Goal: Task Accomplishment & Management: Manage account settings

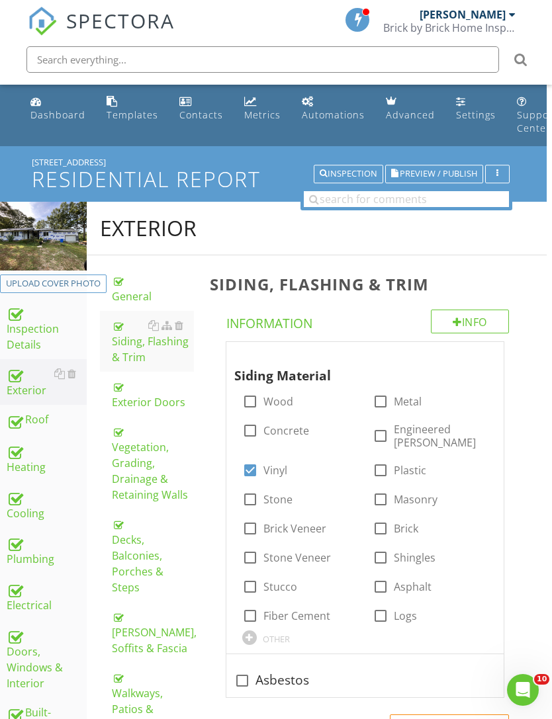
click at [73, 115] on div "Dashboard" at bounding box center [57, 114] width 55 height 13
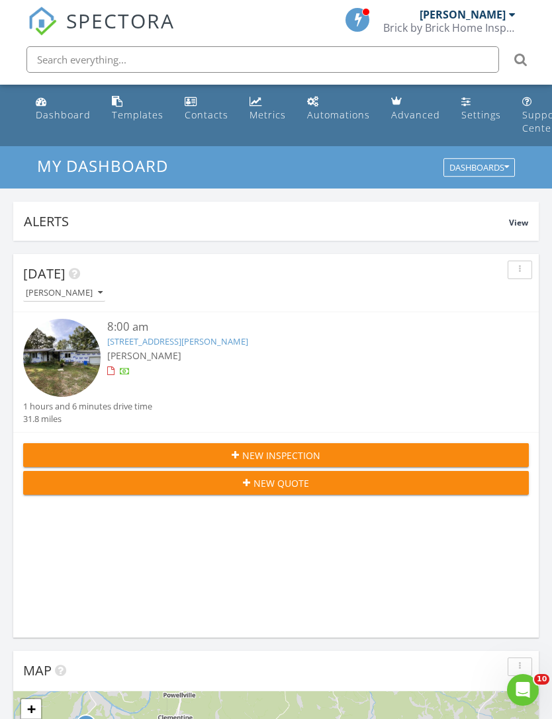
click at [342, 455] on div "New Inspection" at bounding box center [276, 455] width 484 height 14
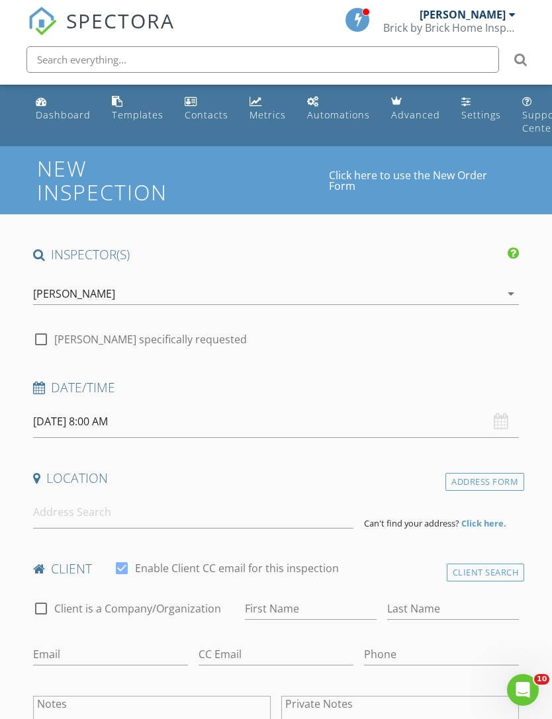
click at [140, 423] on input "08/28/2025 8:00 AM" at bounding box center [276, 421] width 486 height 32
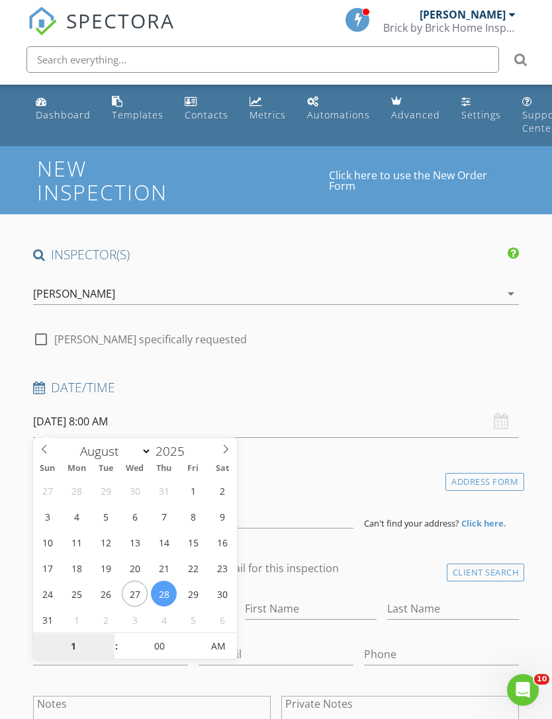
scroll to position [175, 0]
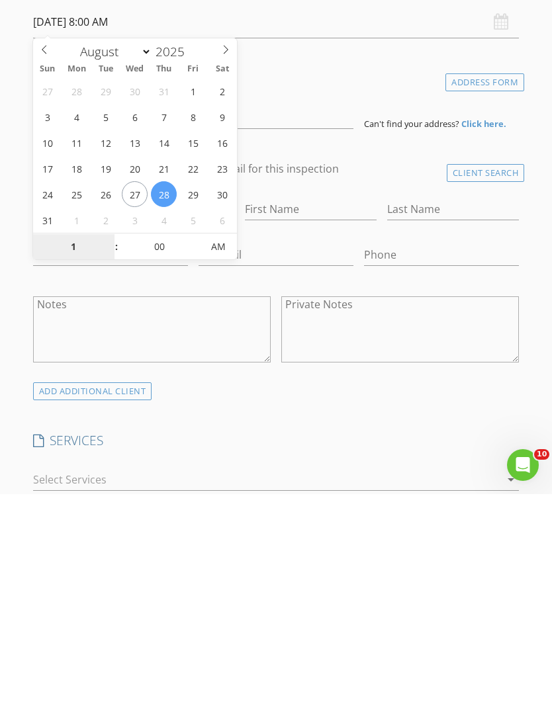
type input "10"
type input "08/28/2025 10:00 AM"
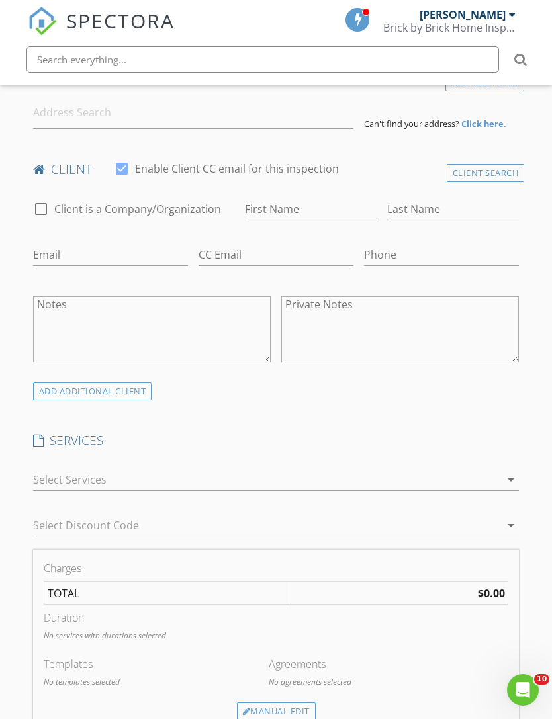
click at [407, 448] on div "SERVICES check_box_outline_blank Well Water Testing check_box_outline_blank Woo…" at bounding box center [276, 491] width 497 height 118
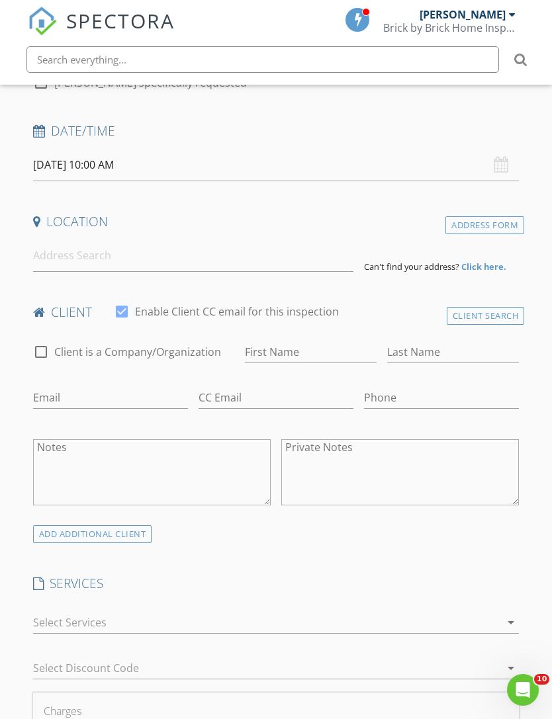
scroll to position [255, 0]
click at [188, 267] on input at bounding box center [193, 257] width 320 height 32
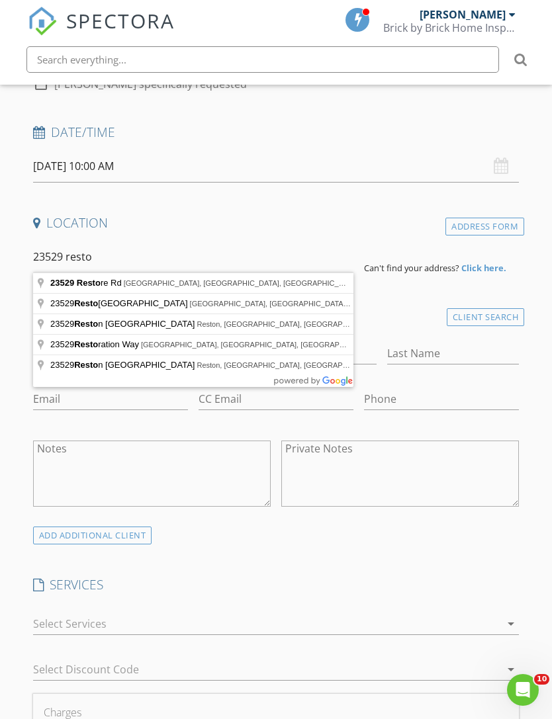
type input "23529 Restore Rd, Waynesville, MO, USA"
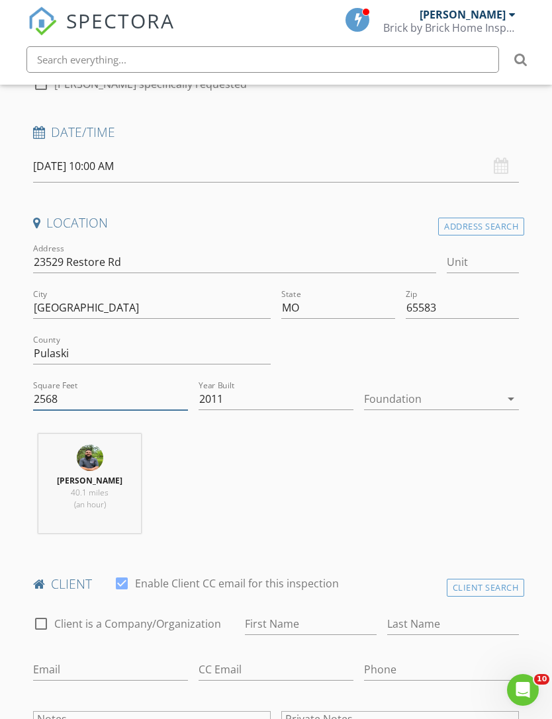
click at [129, 396] on input "2568" at bounding box center [110, 399] width 155 height 22
type input "2050"
click at [457, 397] on div at bounding box center [432, 398] width 136 height 21
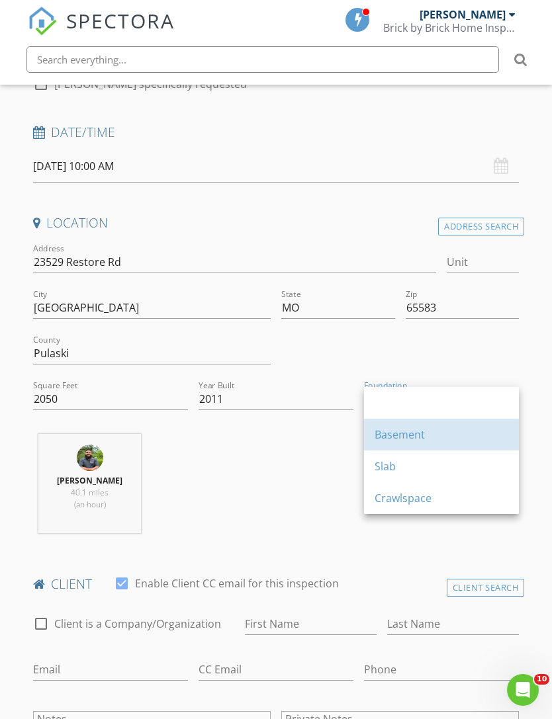
click at [422, 435] on div "Basement" at bounding box center [441, 435] width 134 height 16
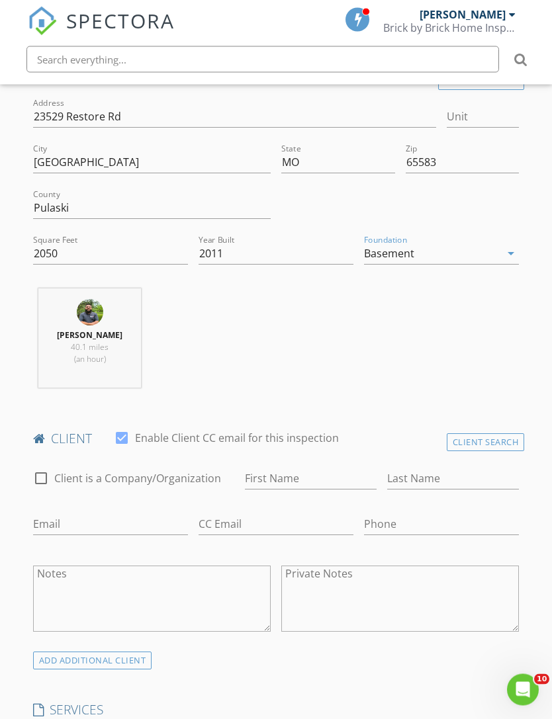
scroll to position [409, 0]
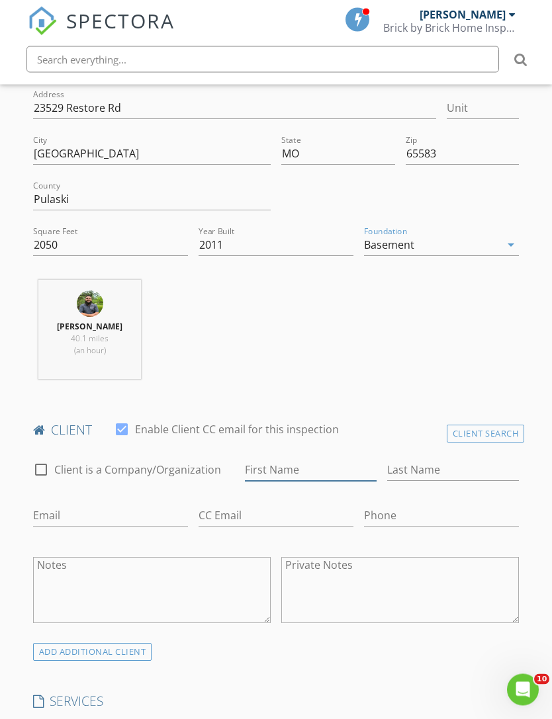
click at [329, 466] on input "First Name" at bounding box center [311, 471] width 132 height 22
type input "[PERSON_NAME]"
click at [444, 470] on input "Last Name" at bounding box center [453, 471] width 132 height 22
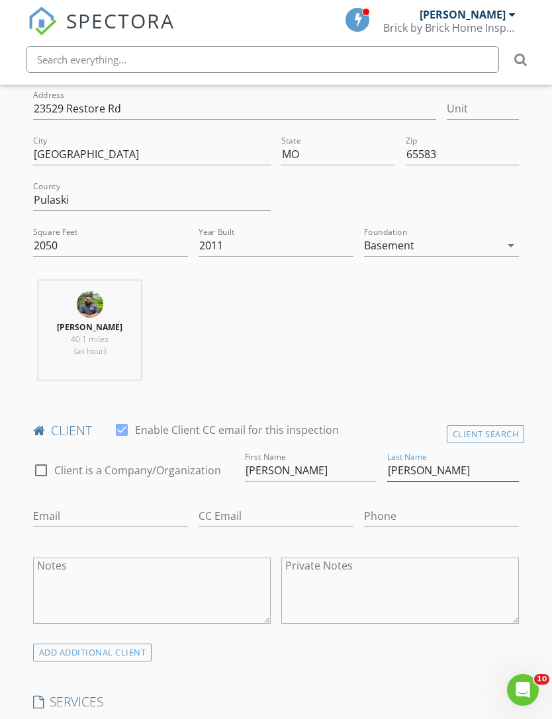
type input "[PERSON_NAME]"
click at [118, 509] on input "Email" at bounding box center [110, 516] width 155 height 22
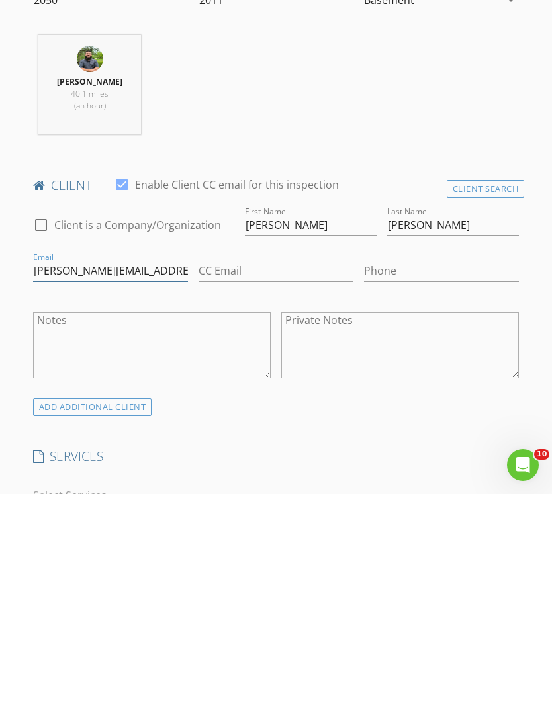
type input "Mabry.gary1989@gmail.com"
click at [407, 485] on input "Phone" at bounding box center [441, 496] width 155 height 22
type input "931-266-9003"
click at [198, 710] on div at bounding box center [267, 720] width 468 height 21
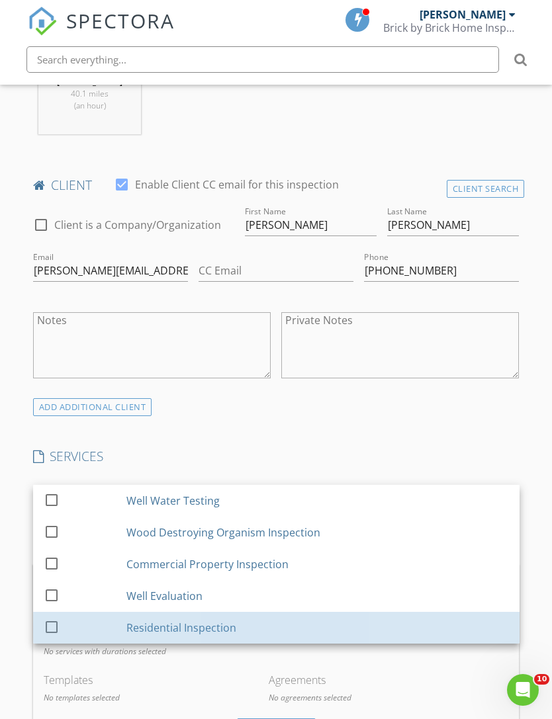
click at [210, 622] on div "Residential Inspection" at bounding box center [181, 628] width 110 height 16
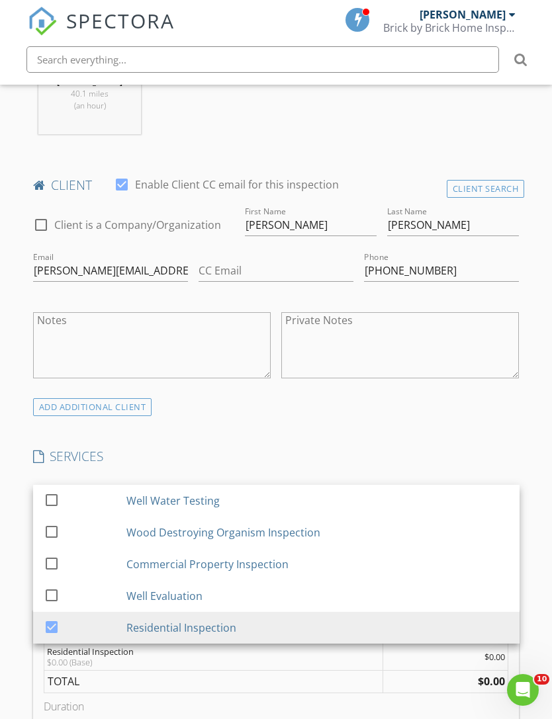
click at [536, 474] on div "New Inspection Click here to use the New Order Form INSPECTOR(S) check_box TOMM…" at bounding box center [276, 650] width 552 height 2316
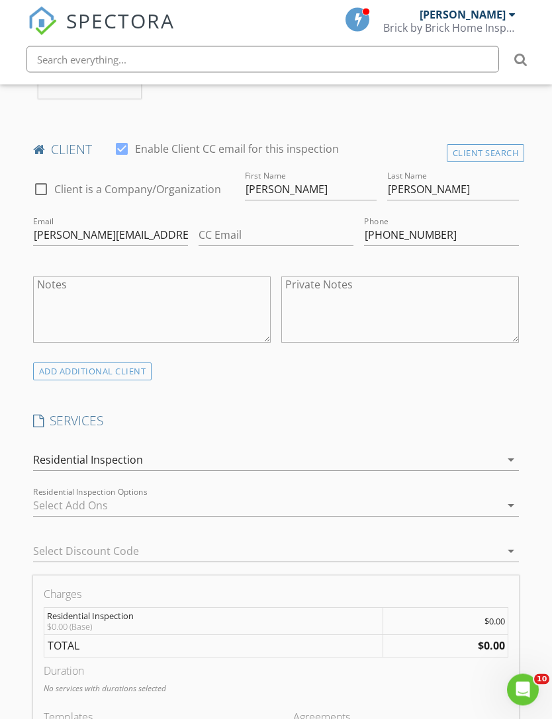
scroll to position [913, 0]
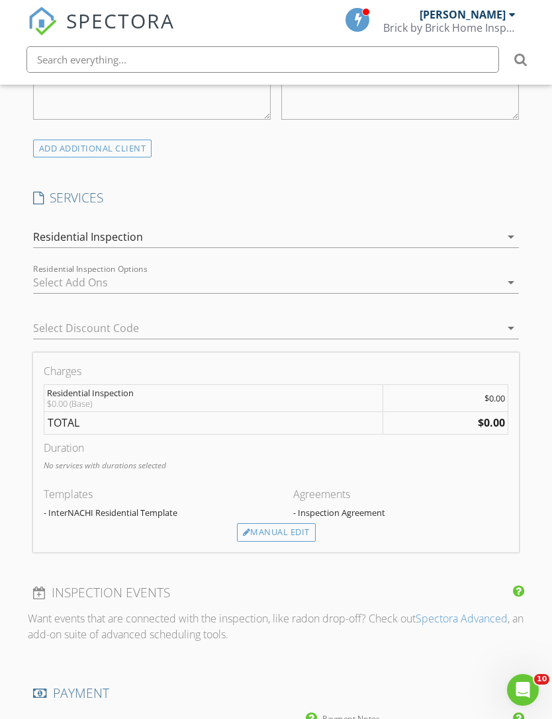
click at [283, 527] on div "Manual Edit" at bounding box center [276, 532] width 79 height 19
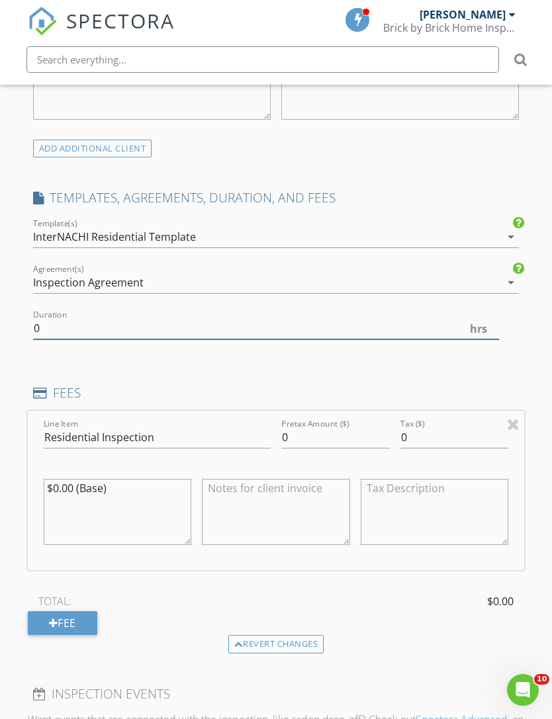
click at [241, 327] on input "0" at bounding box center [266, 328] width 466 height 22
type input "2.0"
click at [342, 436] on input "0" at bounding box center [335, 438] width 108 height 22
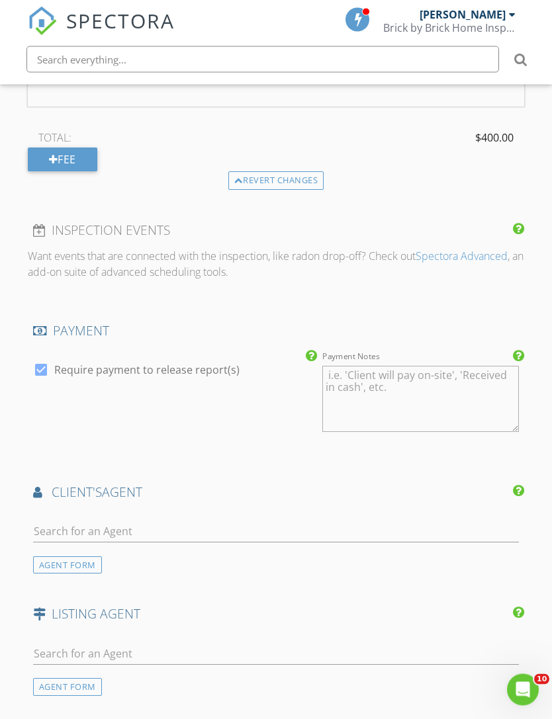
type input "400"
click at [399, 526] on input "text" at bounding box center [276, 532] width 486 height 22
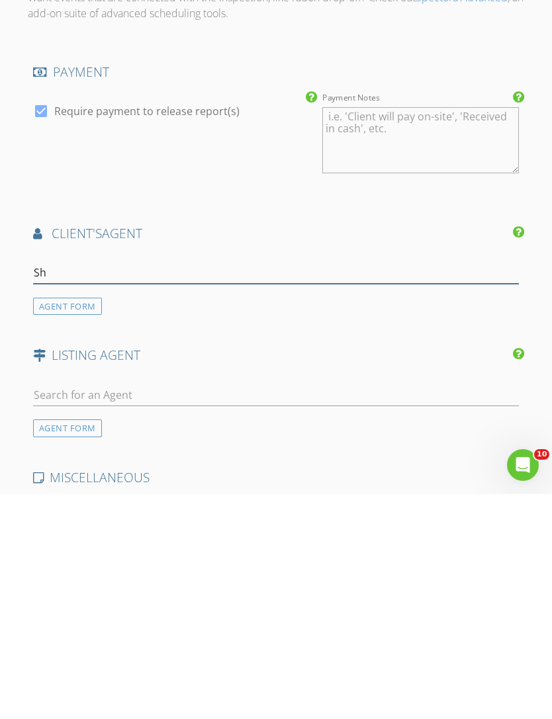
type input "She"
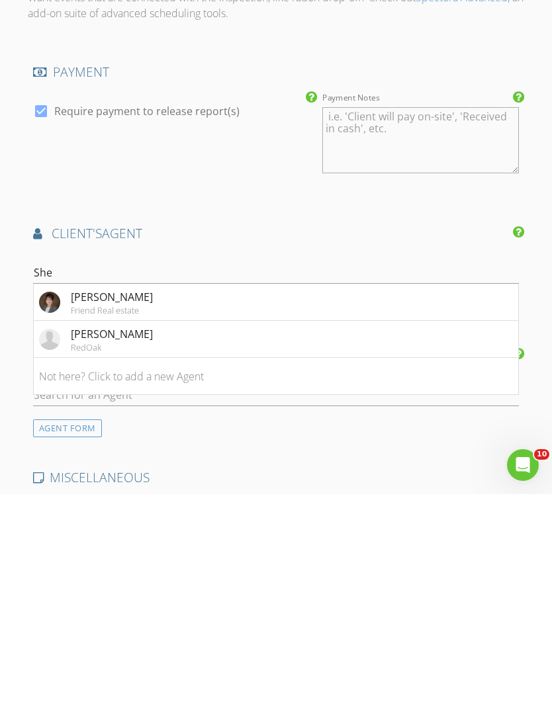
click at [145, 551] on div "Sheila Wilkinson" at bounding box center [112, 559] width 82 height 16
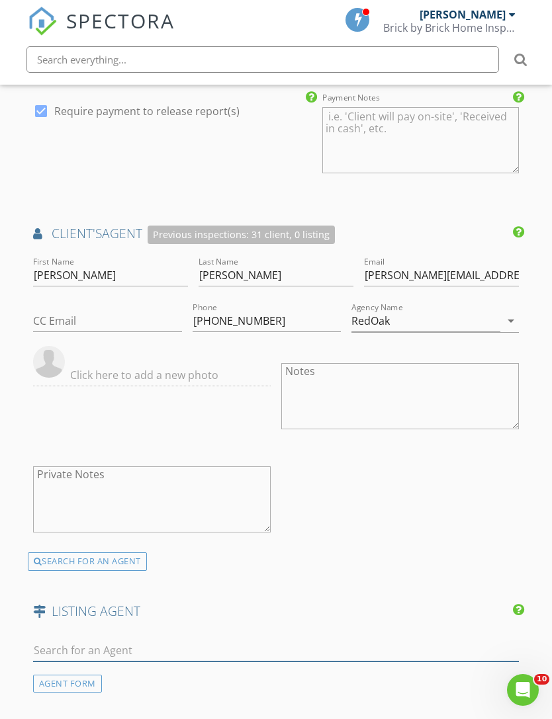
click at [332, 644] on input "text" at bounding box center [276, 651] width 486 height 22
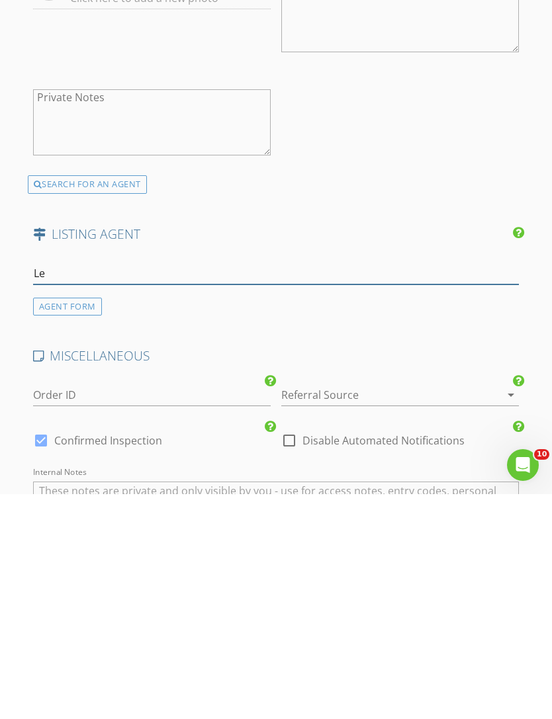
type input "Lee"
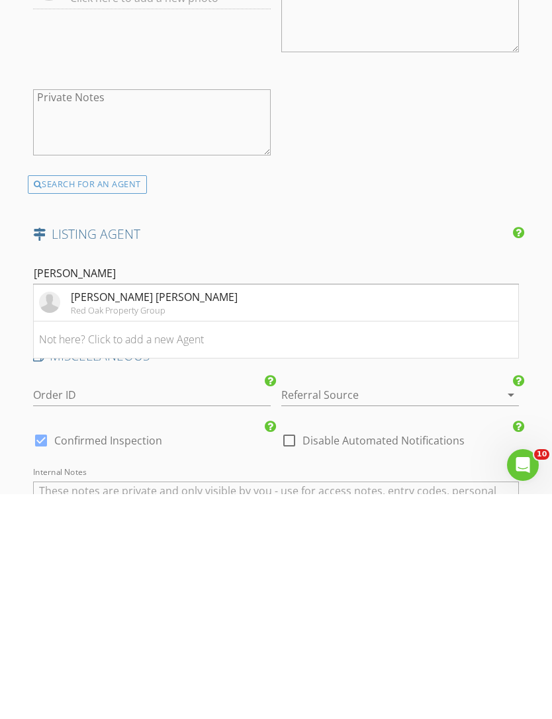
click at [156, 514] on div "Lee Ann Woods" at bounding box center [154, 522] width 167 height 16
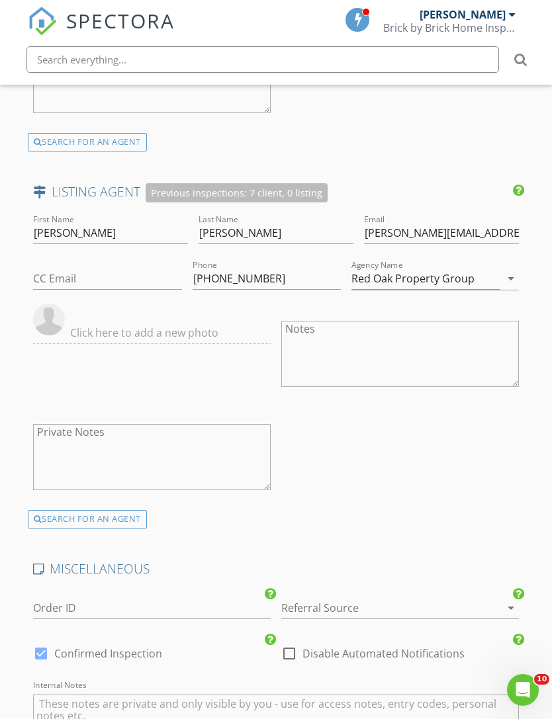
scroll to position [2138, 0]
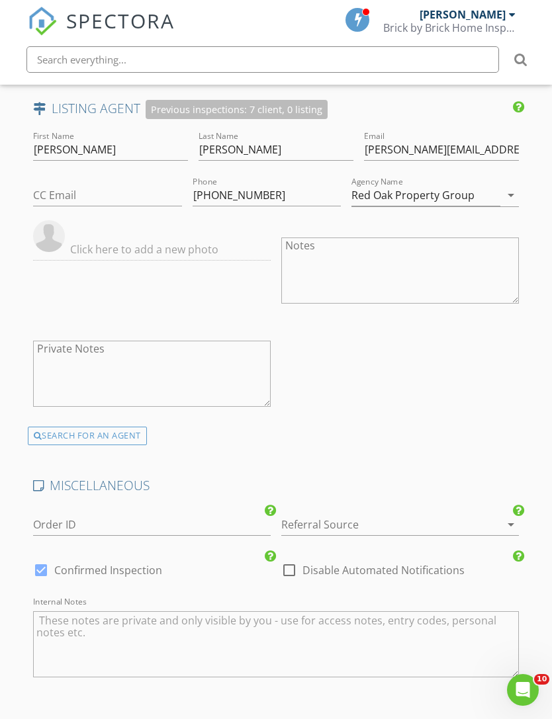
click at [462, 515] on div at bounding box center [381, 524] width 200 height 21
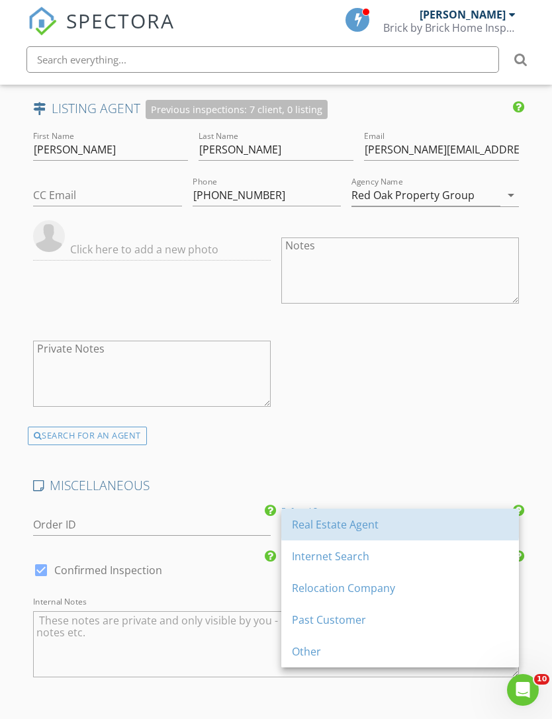
click at [406, 529] on div "Real Estate Agent" at bounding box center [400, 525] width 216 height 16
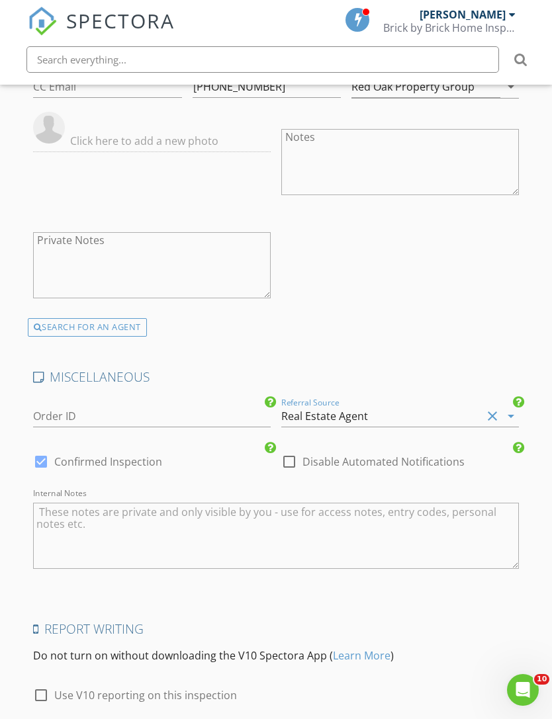
scroll to position [2307, 0]
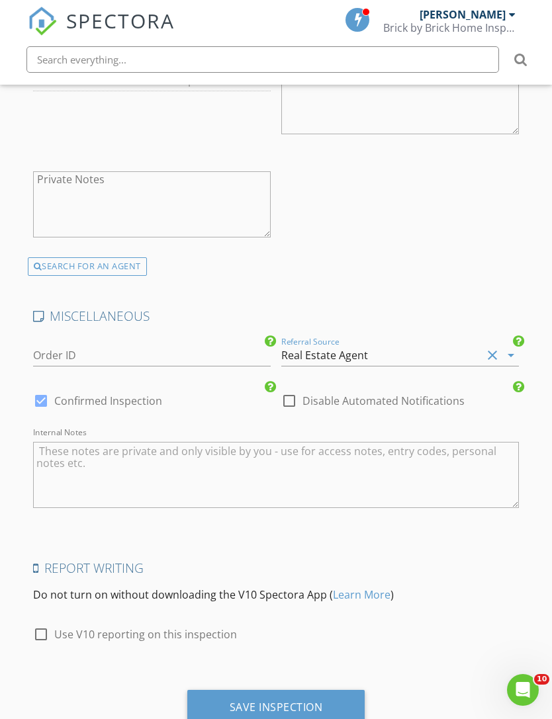
click at [316, 703] on div "Save Inspection" at bounding box center [276, 706] width 93 height 13
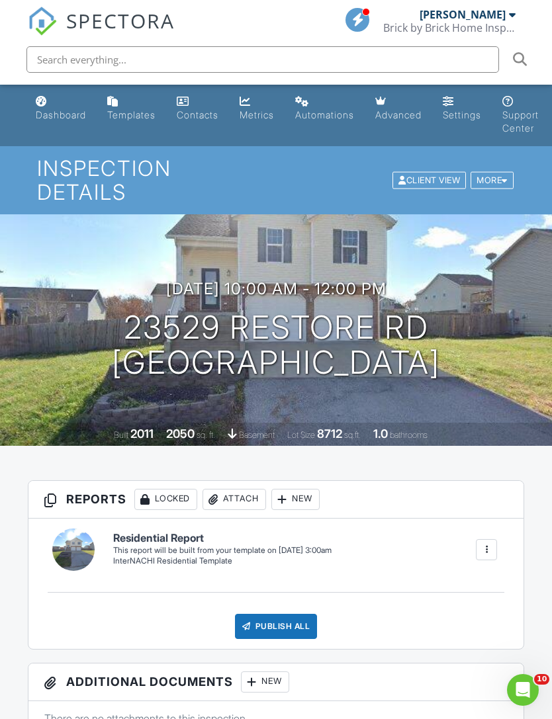
click at [0, 0] on div at bounding box center [0, 0] width 0 height 0
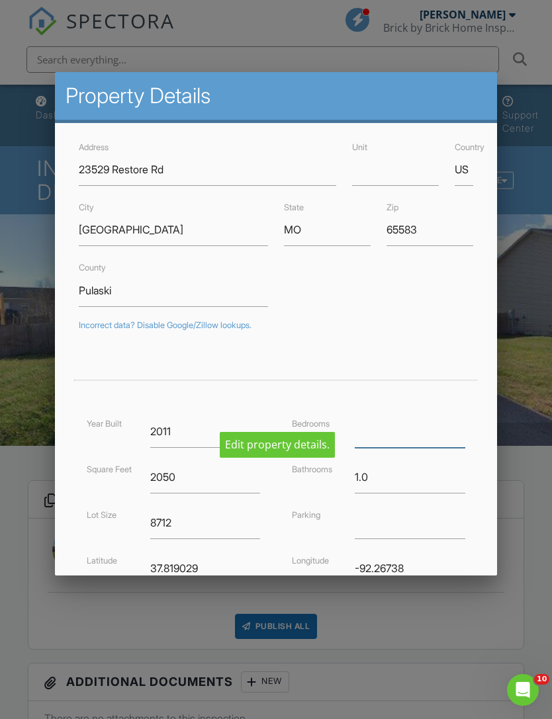
click at [399, 430] on input "number" at bounding box center [410, 431] width 110 height 32
type input "4"
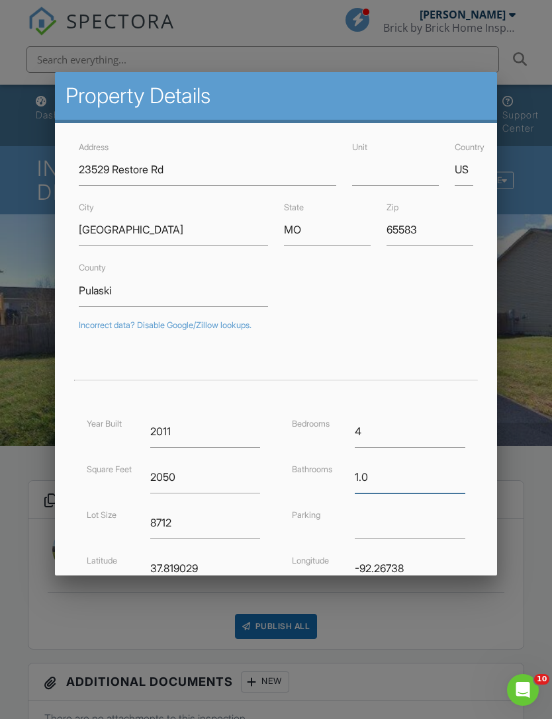
click at [399, 464] on input "1.0" at bounding box center [410, 477] width 110 height 32
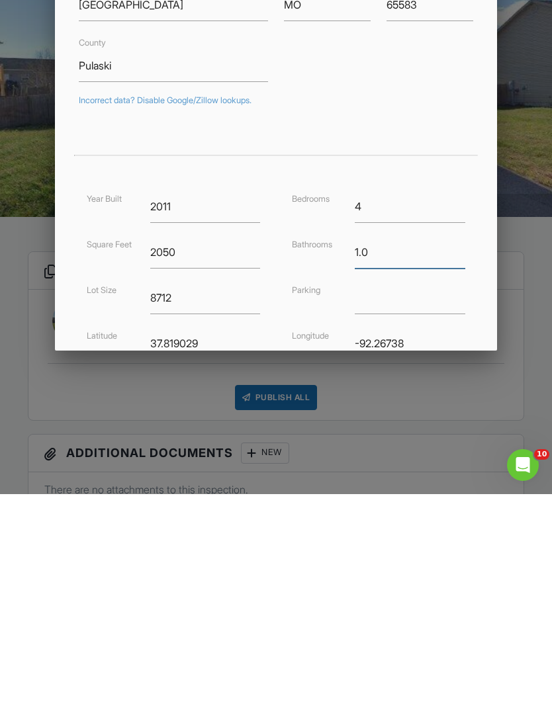
click at [440, 461] on input "1.0" at bounding box center [410, 477] width 110 height 32
type input "1"
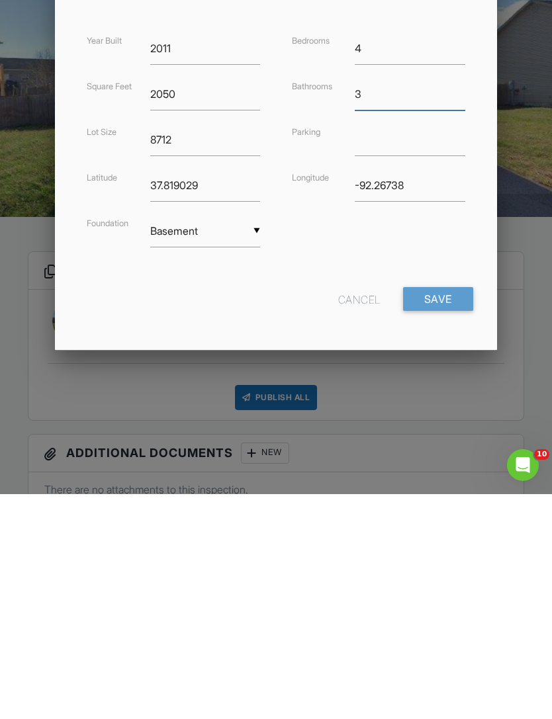
scroll to position [157, 0]
type input "3"
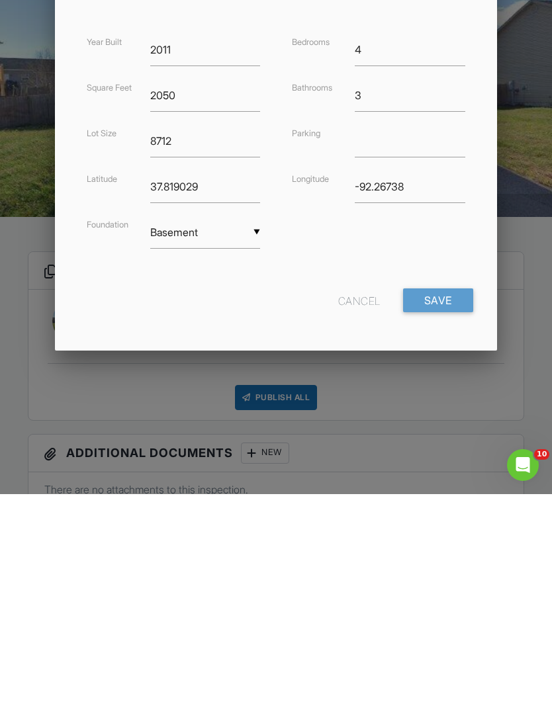
click at [451, 513] on input "Save" at bounding box center [438, 525] width 70 height 24
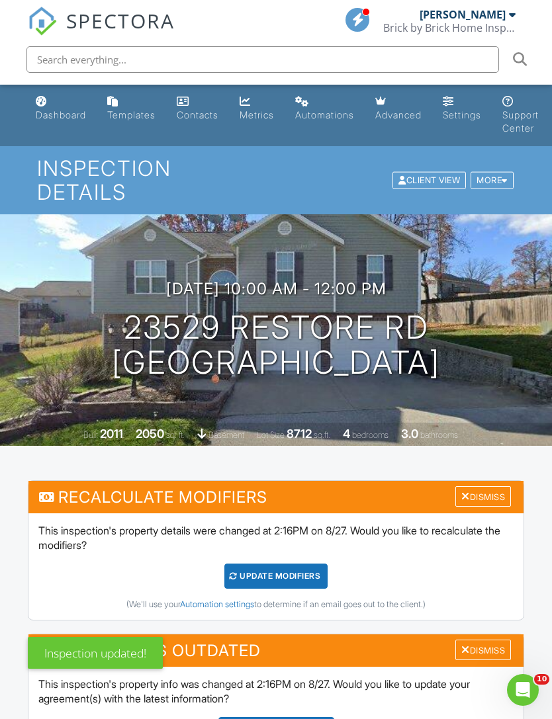
click at [298, 717] on div "Update Agreements" at bounding box center [276, 729] width 116 height 25
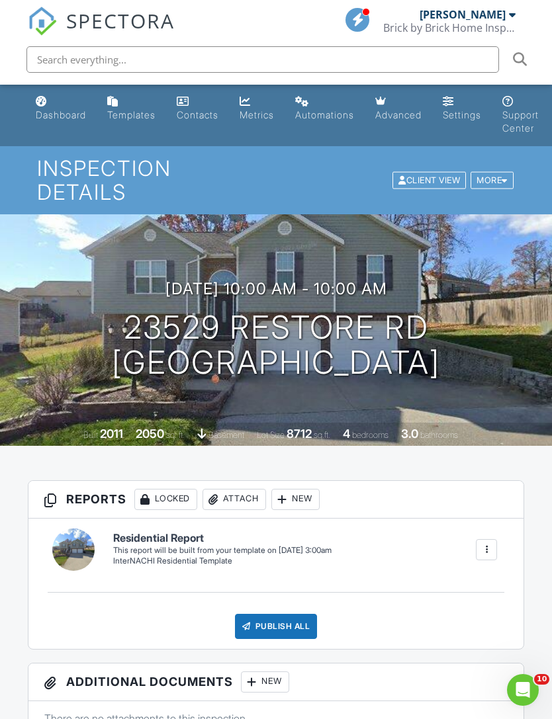
click at [54, 111] on div "Dashboard" at bounding box center [61, 114] width 50 height 11
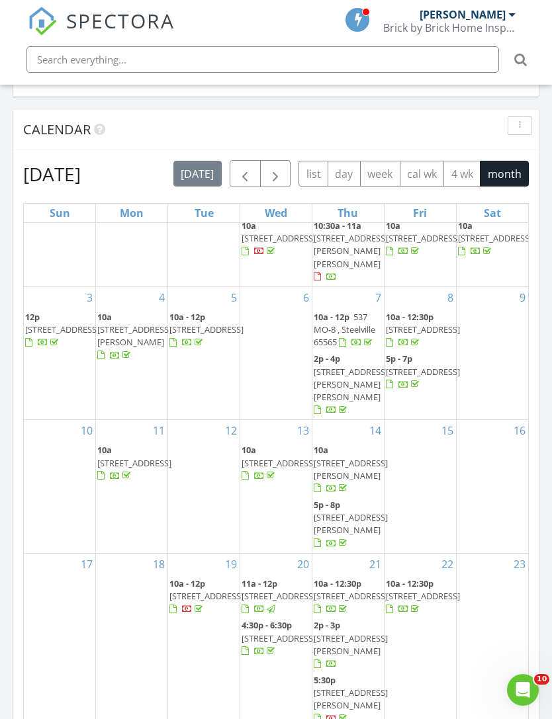
scroll to position [24, 0]
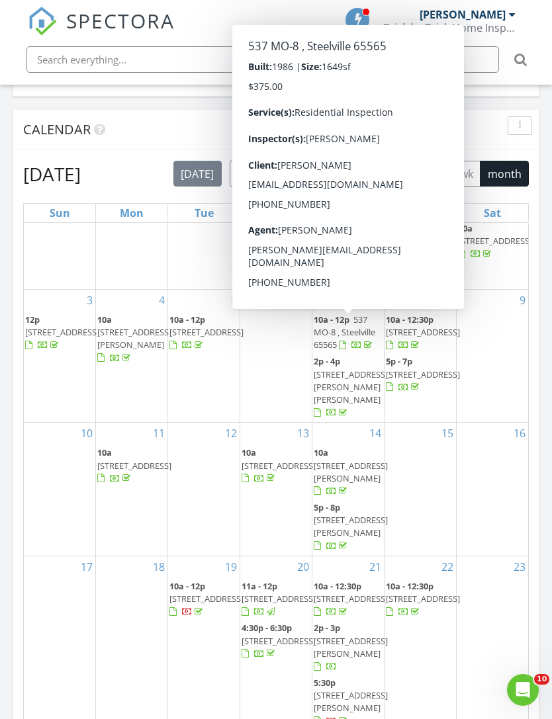
click at [353, 321] on span "537 MO-8 , Steelville 65565" at bounding box center [344, 331] width 62 height 37
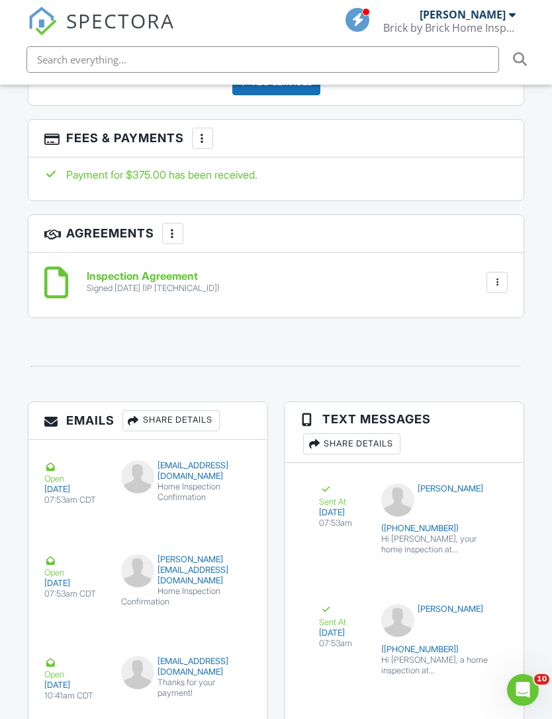
scroll to position [1759, 0]
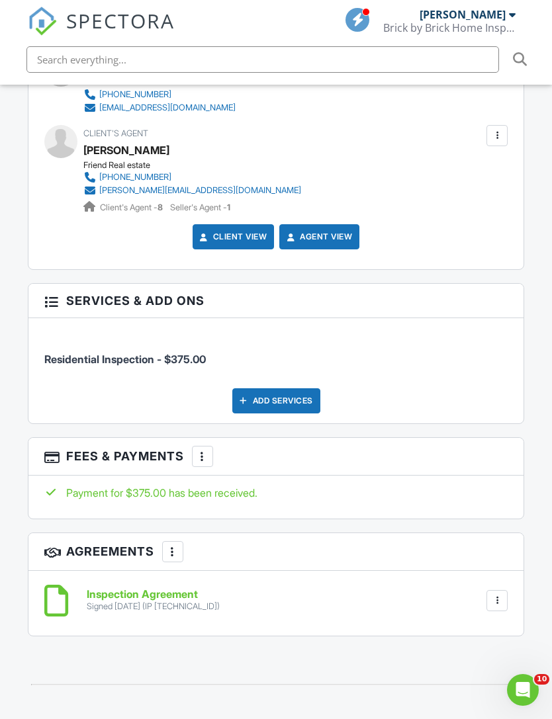
click at [209, 450] on div at bounding box center [202, 456] width 13 height 13
click at [288, 513] on li "Add Services" at bounding box center [269, 529] width 138 height 33
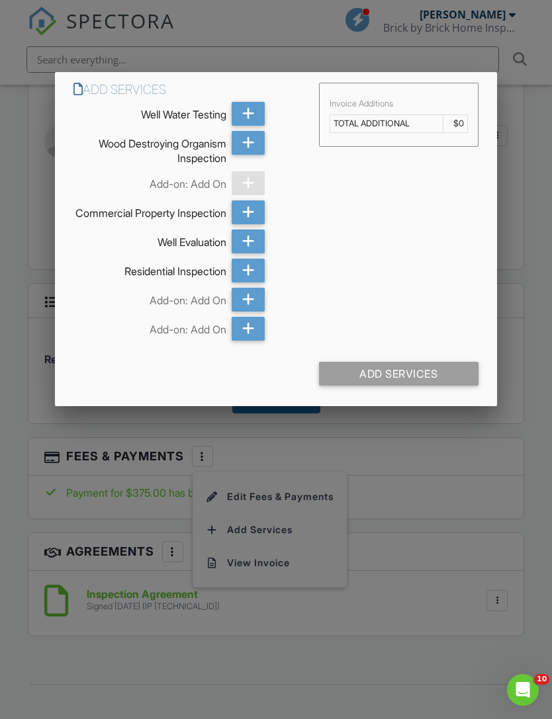
click at [250, 112] on icon at bounding box center [248, 114] width 13 height 24
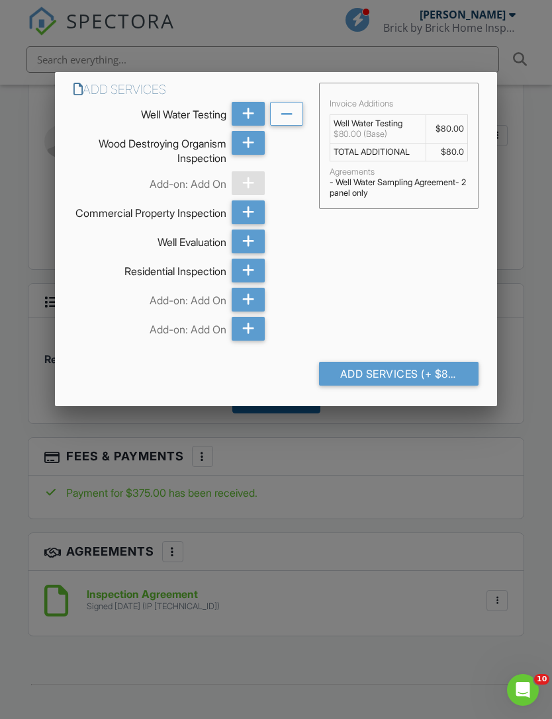
click at [295, 115] on div at bounding box center [286, 114] width 33 height 24
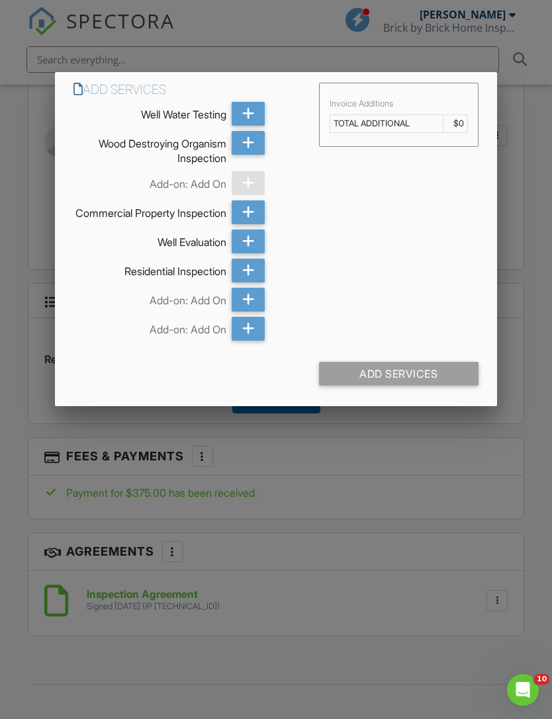
click at [530, 288] on div at bounding box center [276, 383] width 552 height 899
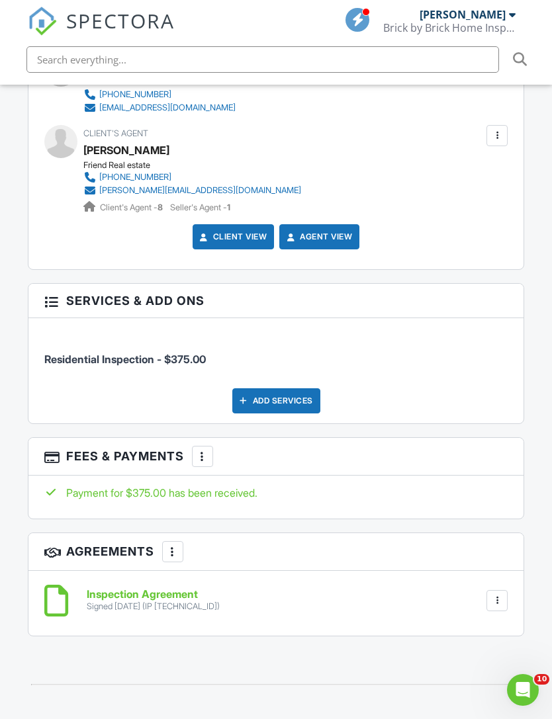
click at [204, 450] on div at bounding box center [202, 456] width 13 height 13
click at [321, 480] on li "Edit Fees & Payments" at bounding box center [269, 496] width 138 height 33
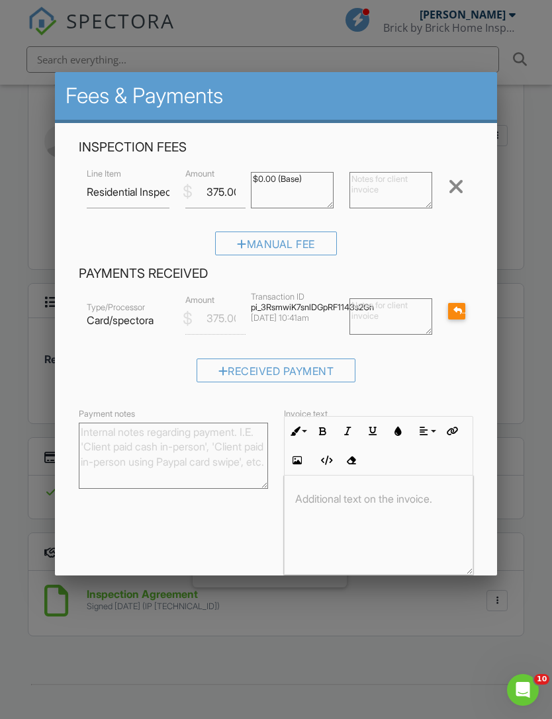
click at [311, 247] on div "Manual Fee" at bounding box center [276, 243] width 122 height 24
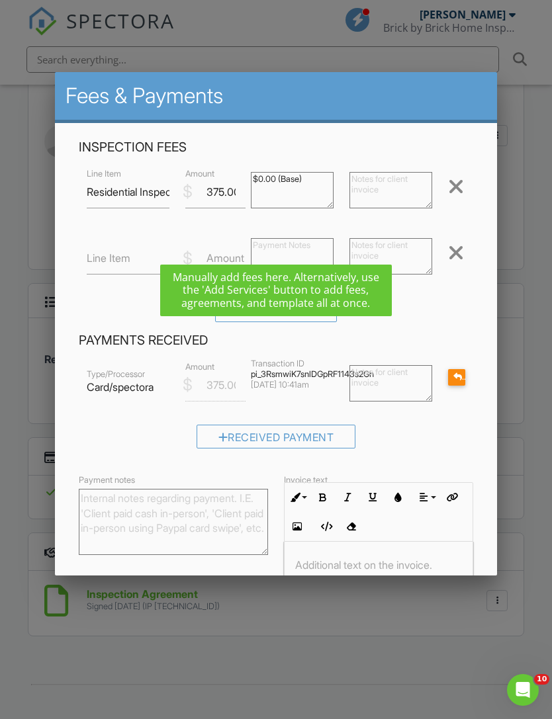
click at [103, 259] on label "Line Item" at bounding box center [109, 258] width 44 height 15
click at [103, 259] on input "Line Item" at bounding box center [128, 258] width 83 height 32
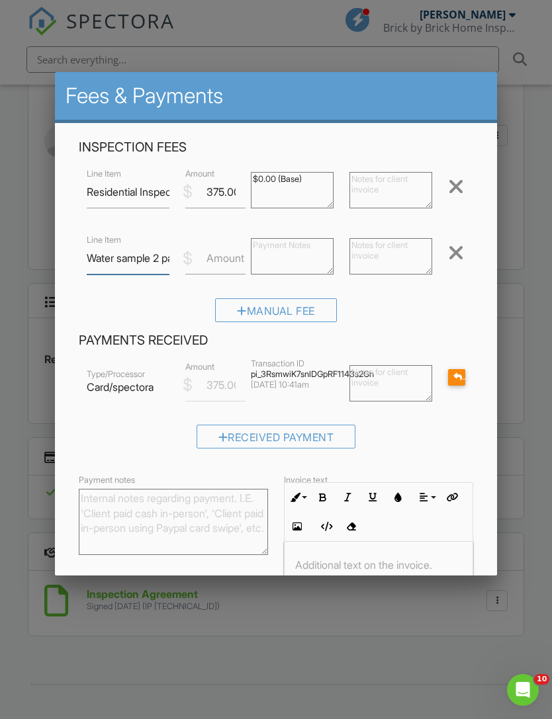
type input "Water sample 2 panel"
click at [228, 261] on label "Amount" at bounding box center [225, 258] width 38 height 15
click at [228, 261] on input "Amount" at bounding box center [215, 258] width 60 height 32
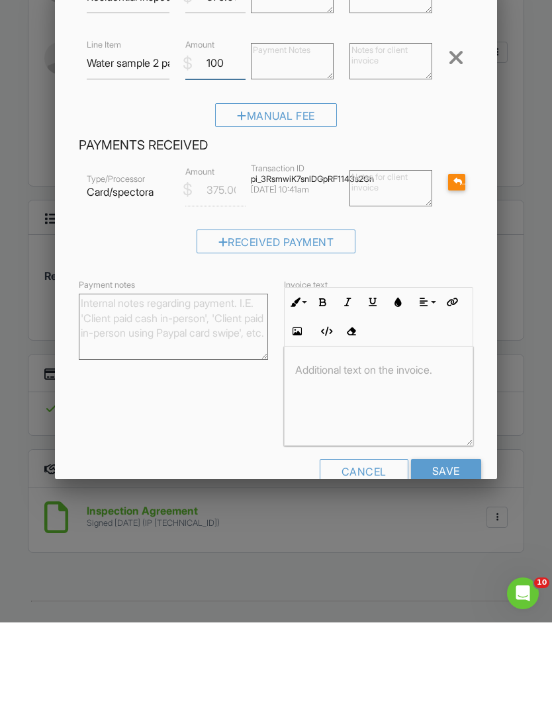
scroll to position [97, 0]
type input "100"
click at [458, 557] on input "Save" at bounding box center [446, 569] width 70 height 24
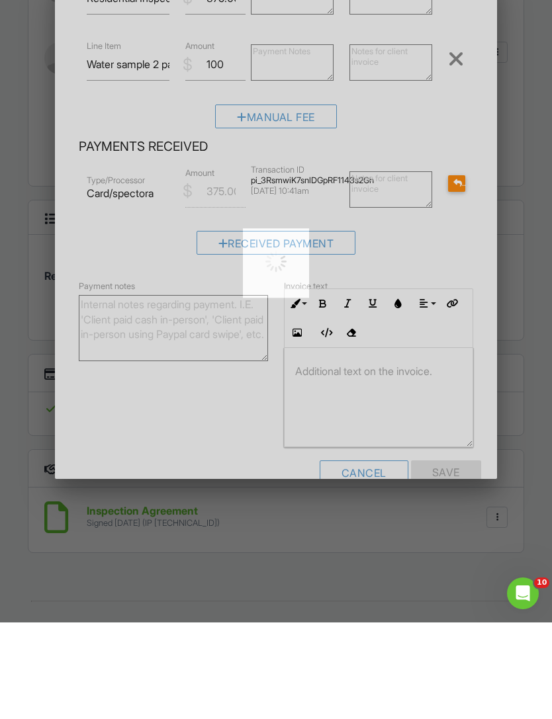
scroll to position [1843, 0]
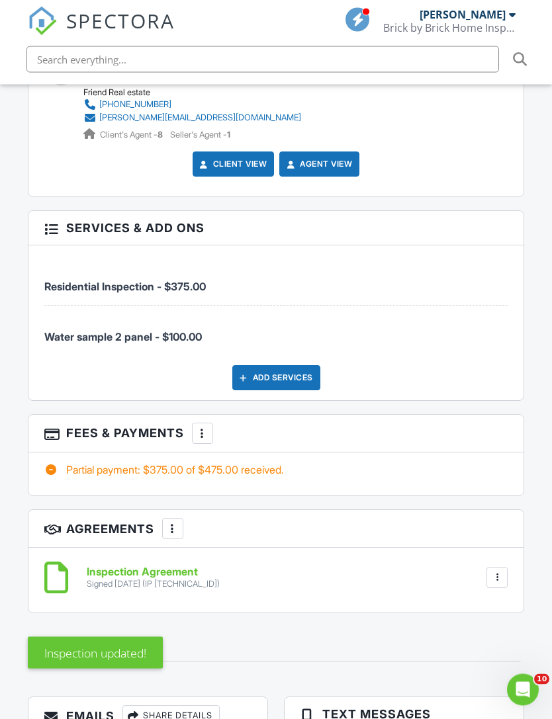
scroll to position [1985, 0]
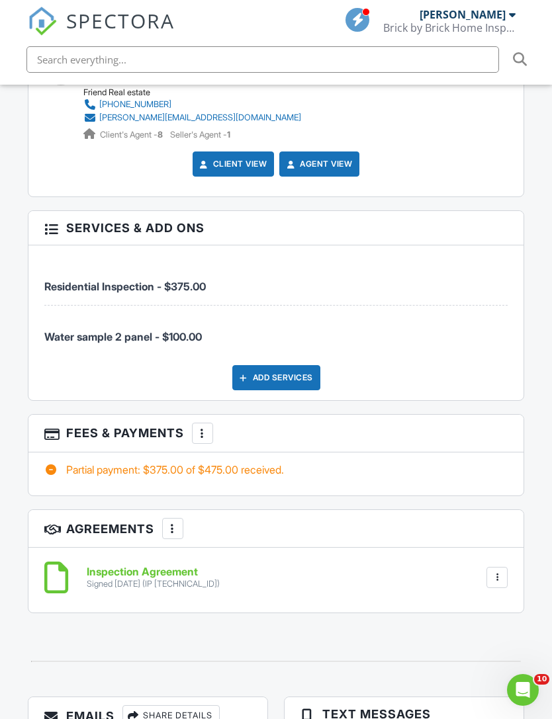
click at [499, 571] on div at bounding box center [496, 577] width 13 height 13
click at [181, 518] on div "More" at bounding box center [172, 528] width 21 height 21
click at [255, 552] on li "Add Agreement" at bounding box center [252, 568] width 163 height 33
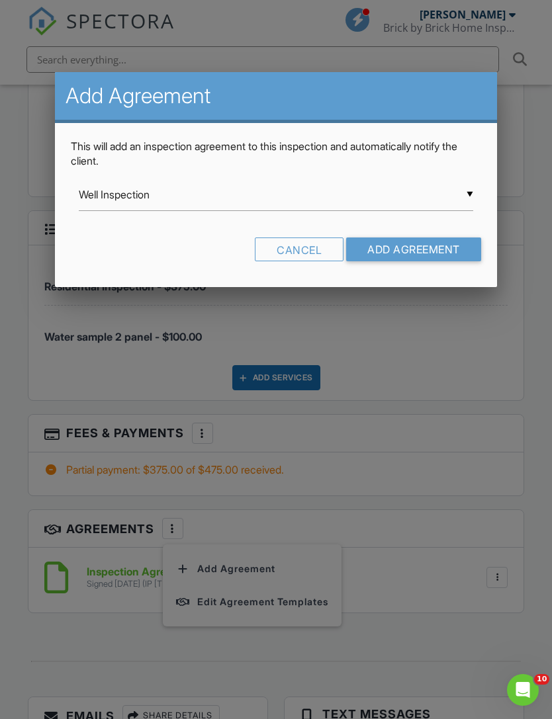
click at [467, 200] on input "Well Inspection" at bounding box center [276, 195] width 394 height 32
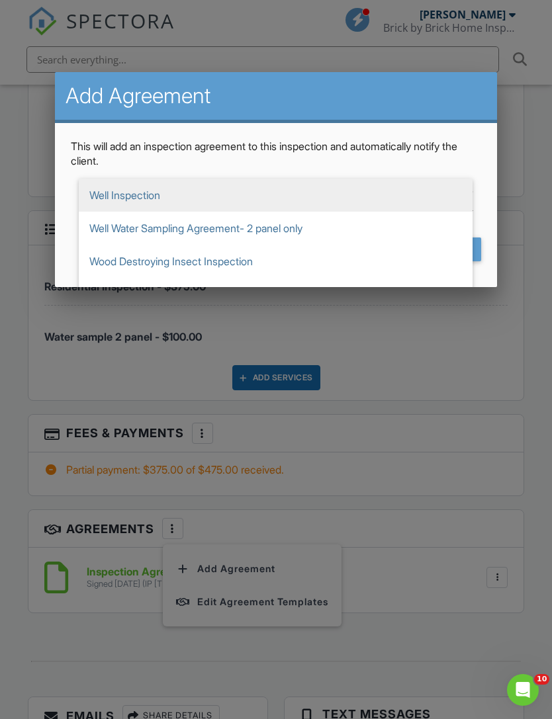
click at [109, 231] on span "Well Water Sampling Agreement- 2 panel only" at bounding box center [276, 228] width 394 height 33
type input "Well Water Sampling Agreement- 2 panel only"
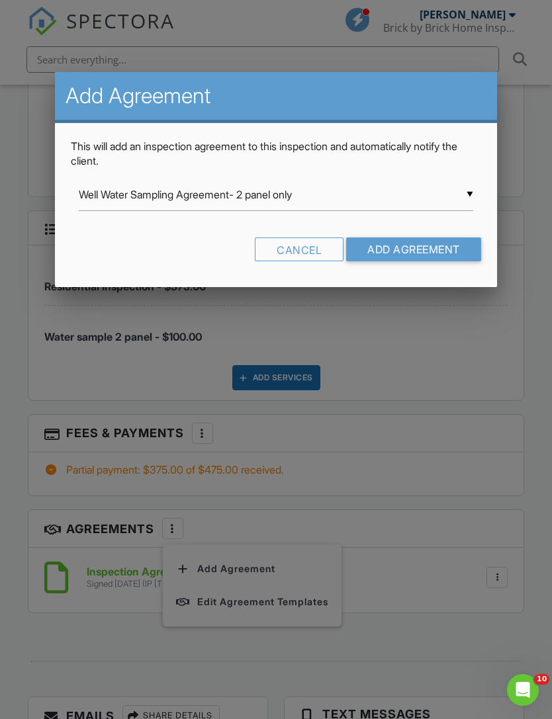
click at [430, 257] on input "Add Agreement" at bounding box center [413, 249] width 135 height 24
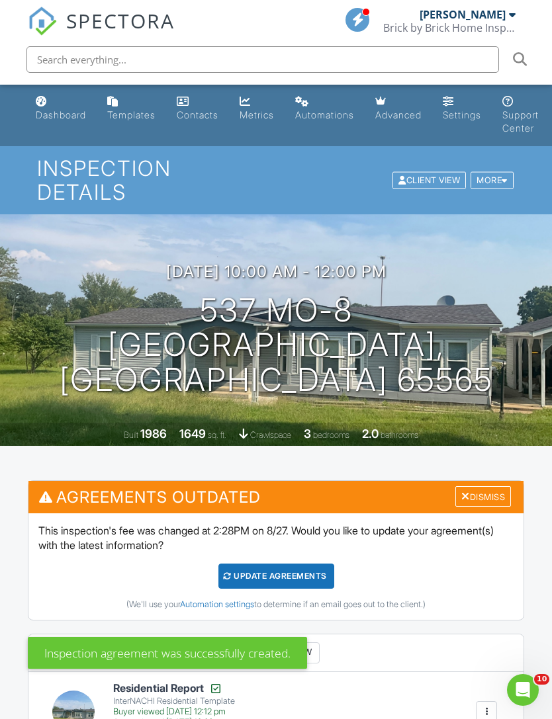
click at [489, 486] on div "Dismiss" at bounding box center [483, 496] width 56 height 21
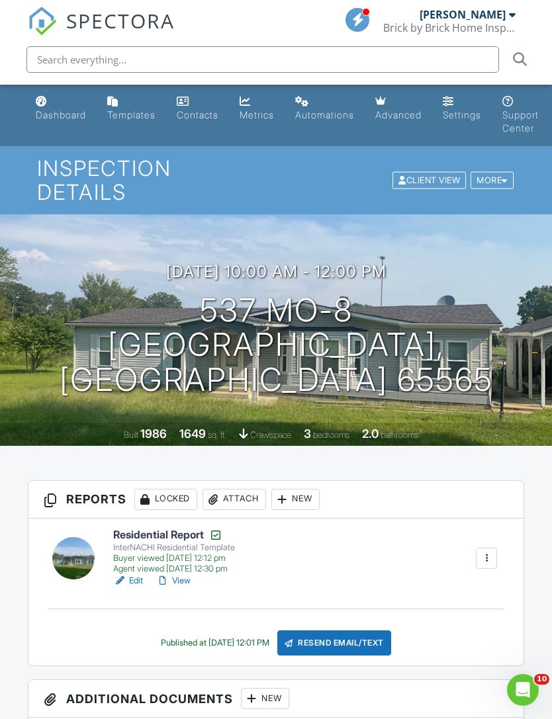
click at [55, 120] on div "Dashboard" at bounding box center [61, 114] width 50 height 11
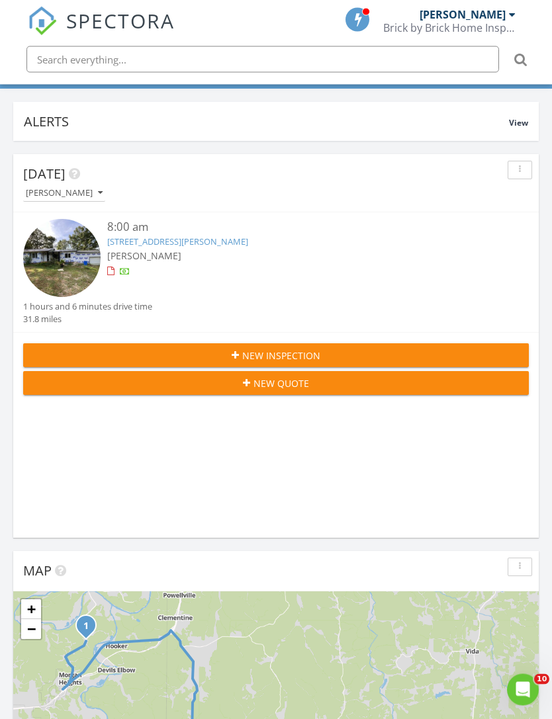
scroll to position [100, 0]
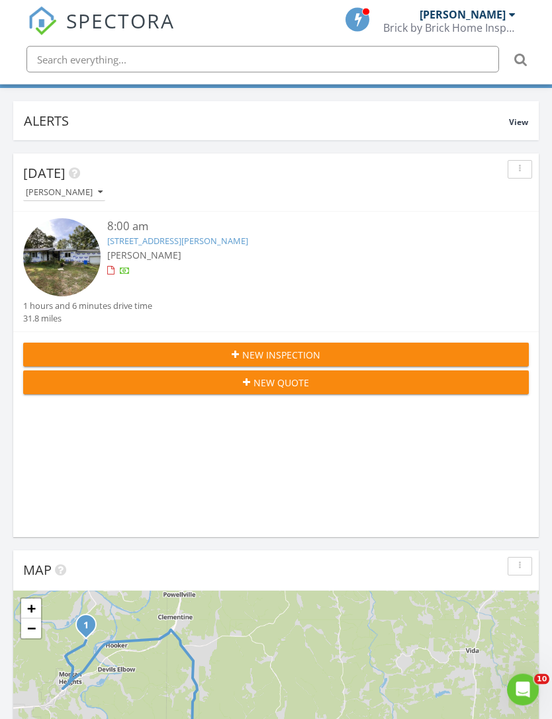
click at [435, 357] on div "New Inspection" at bounding box center [276, 356] width 484 height 14
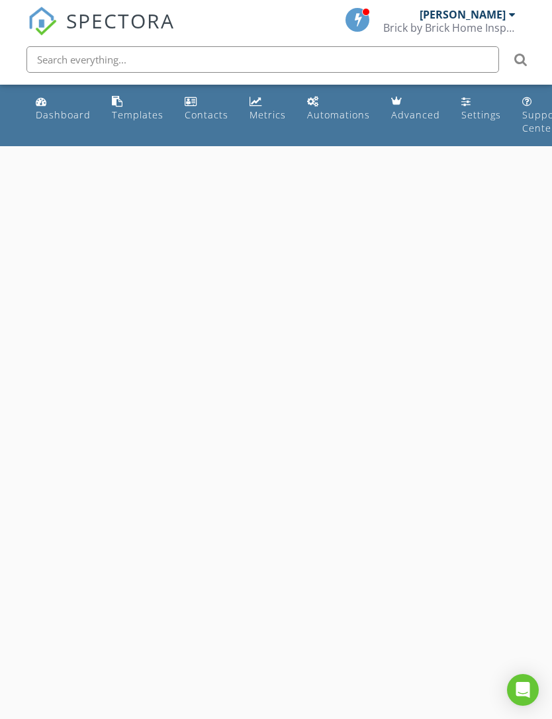
select select "7"
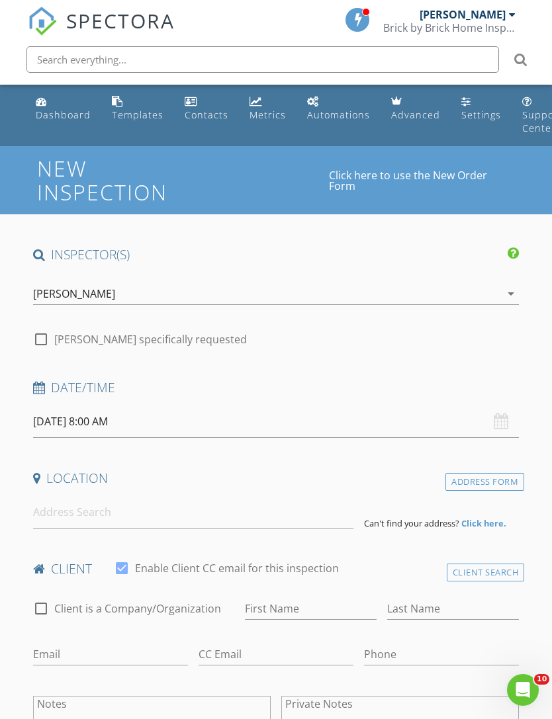
click at [50, 416] on input "[DATE] 8:00 AM" at bounding box center [276, 421] width 486 height 32
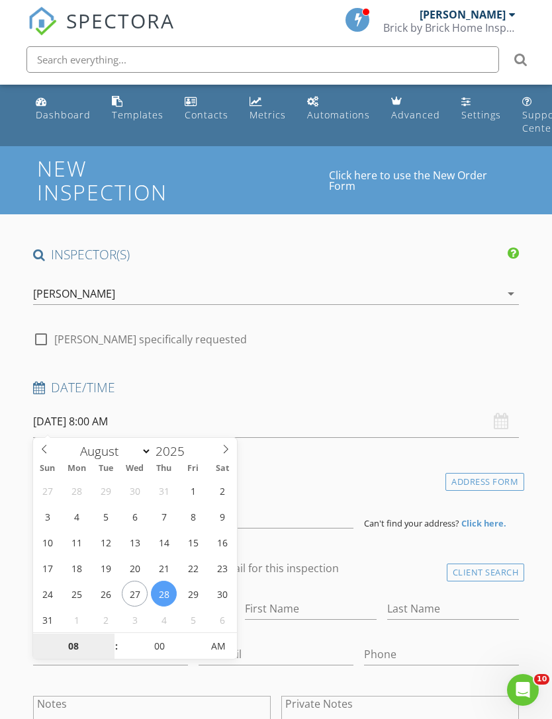
type input "[DATE] 8:00 AM"
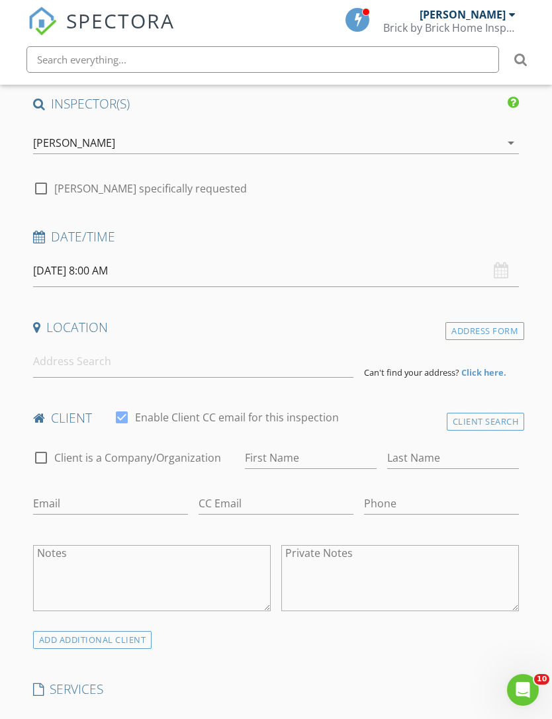
scroll to position [183, 0]
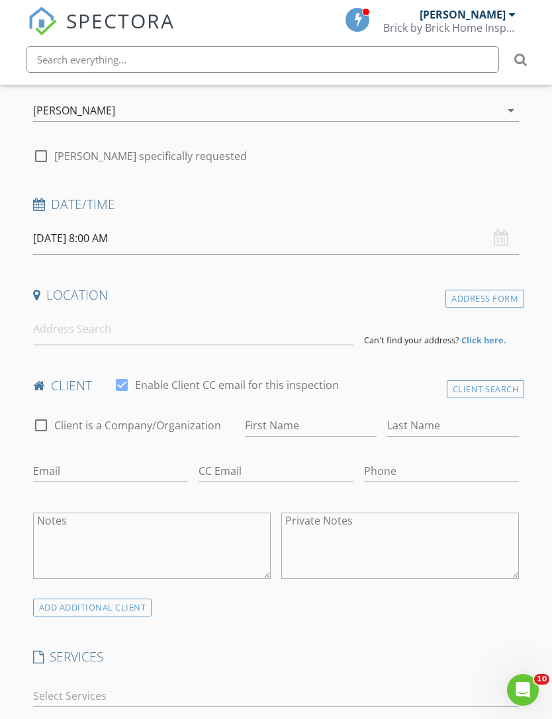
click at [288, 250] on input "[DATE] 8:00 AM" at bounding box center [276, 238] width 486 height 32
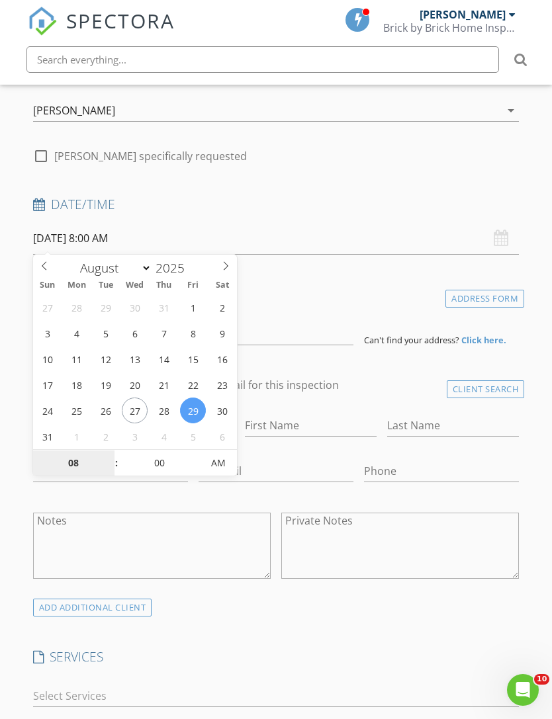
type input "9"
type input "[DATE] 9:00 AM"
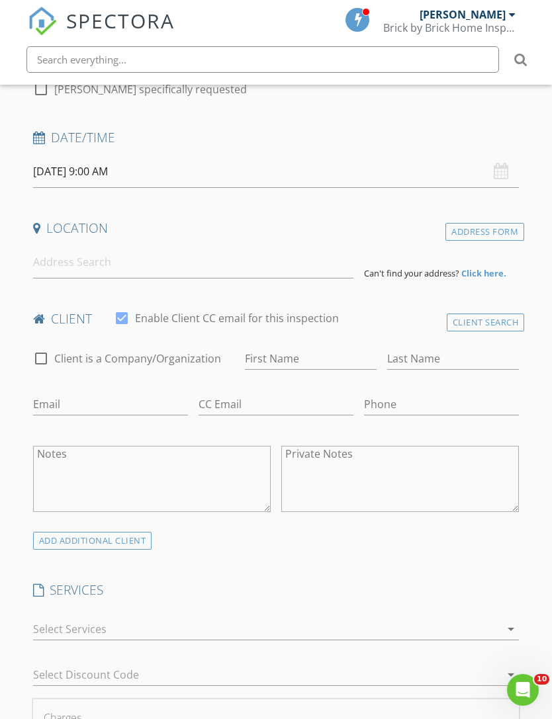
scroll to position [269, 0]
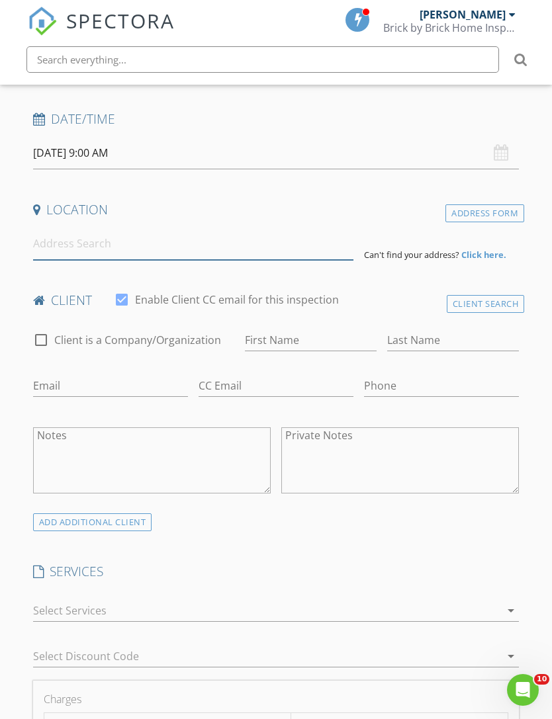
click at [53, 245] on input at bounding box center [193, 244] width 320 height 32
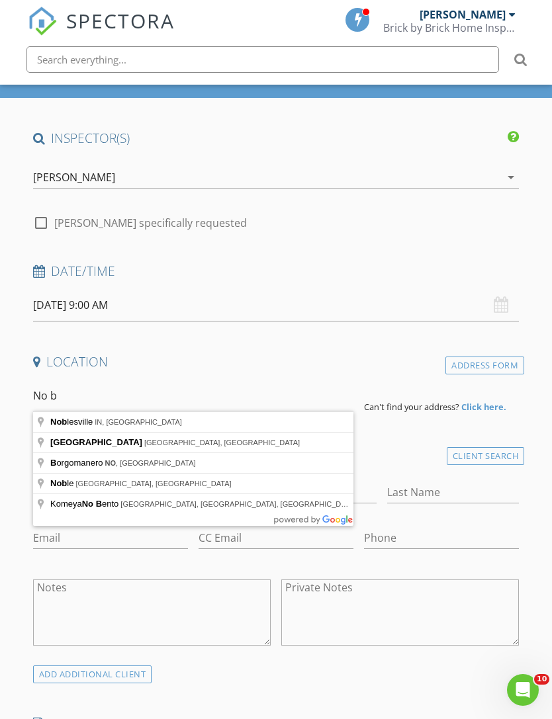
scroll to position [0, 0]
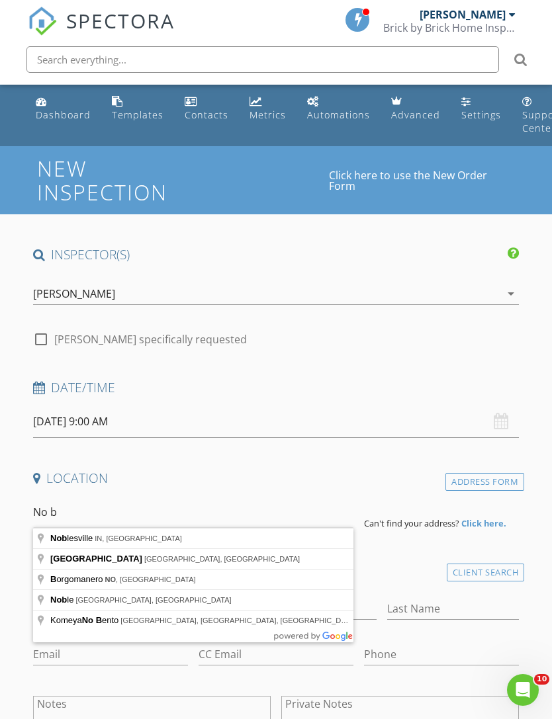
type input "No b"
click at [42, 127] on link "Dashboard" at bounding box center [62, 109] width 65 height 38
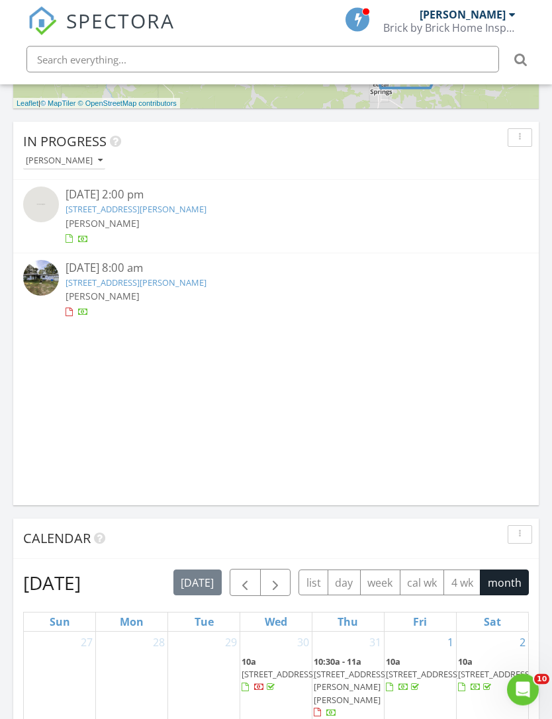
scroll to position [833, 0]
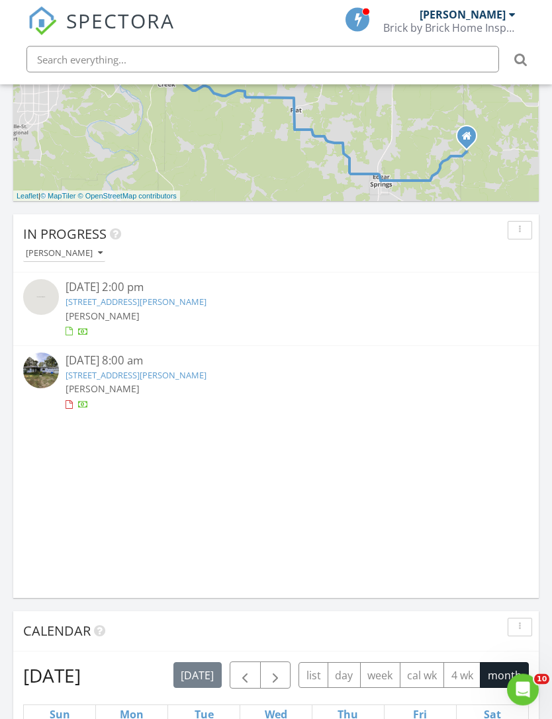
click at [487, 305] on div "08/21/25 2:00 pm 14875 Co Rd 2310 , Saint James, MO 65559 TOMMY JUNEAU" at bounding box center [275, 309] width 505 height 59
click at [497, 286] on div "08/21/25 2:00 pm 14875 Co Rd 2310 , Saint James, MO 65559 TOMMY JUNEAU" at bounding box center [275, 308] width 505 height 59
click at [382, 312] on div "[PERSON_NAME]" at bounding box center [275, 316] width 421 height 14
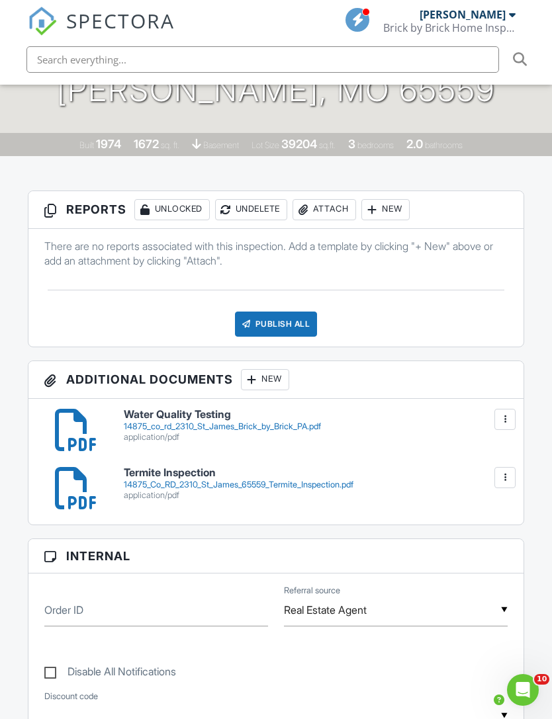
click at [290, 312] on div "Publish All" at bounding box center [276, 324] width 83 height 25
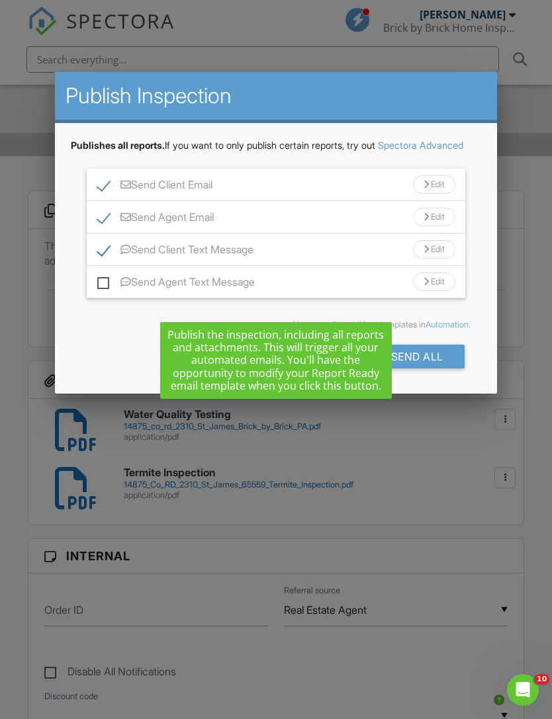
click at [110, 260] on label "Send Client Text Message" at bounding box center [175, 251] width 156 height 17
checkbox input "false"
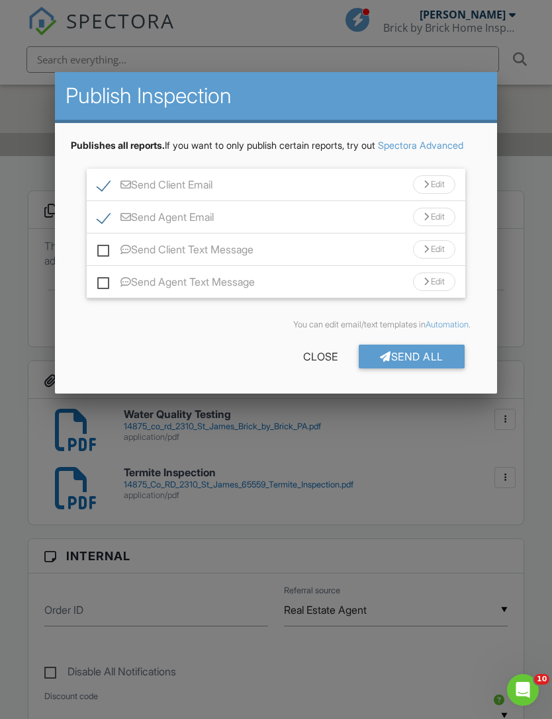
click at [110, 228] on label "Send Agent Email" at bounding box center [155, 219] width 116 height 17
checkbox input "false"
click at [111, 195] on label "Send Client Email" at bounding box center [154, 187] width 115 height 17
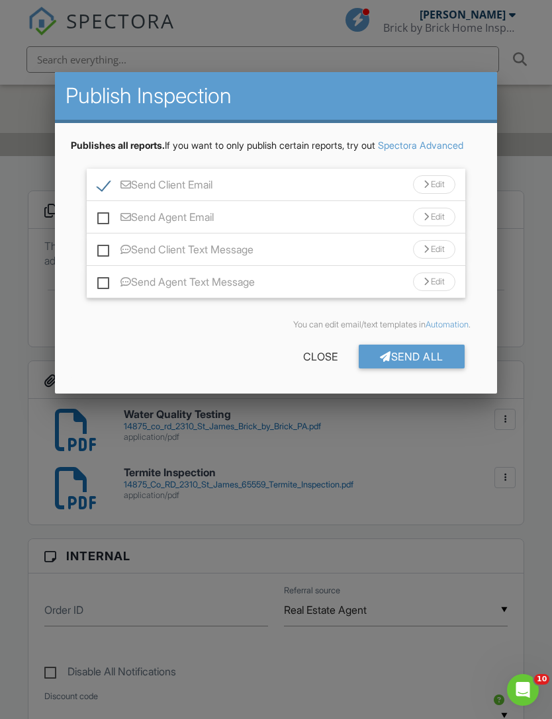
checkbox input "false"
click at [440, 368] on div "Send All" at bounding box center [411, 357] width 106 height 24
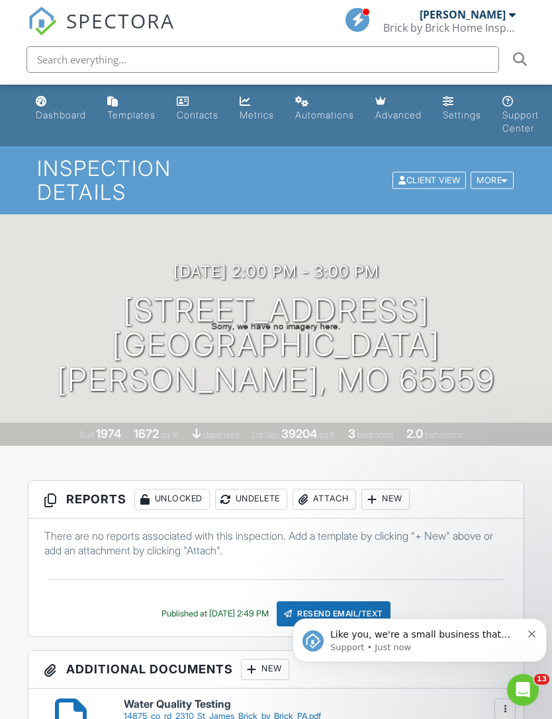
click at [51, 118] on div "Dashboard" at bounding box center [61, 114] width 50 height 11
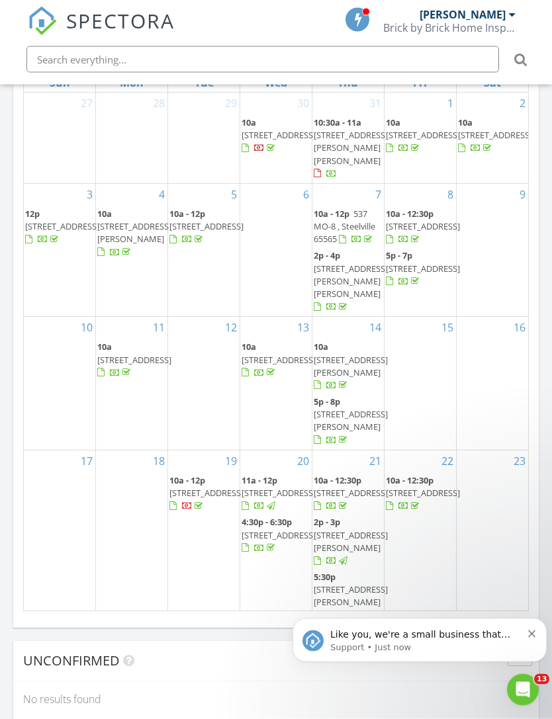
scroll to position [1458, 0]
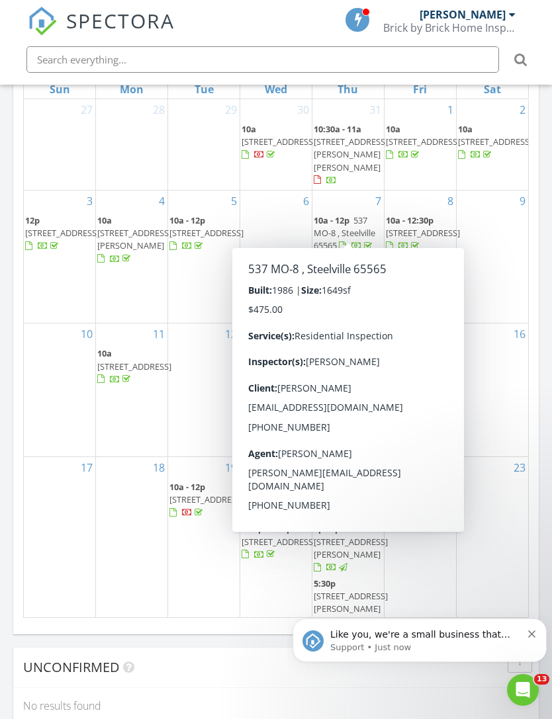
click at [356, 240] on div at bounding box center [357, 246] width 36 height 13
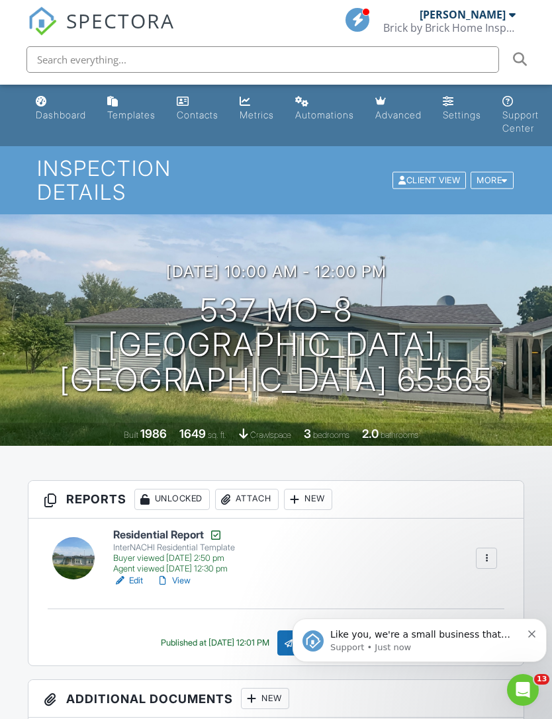
click at [56, 111] on div "Dashboard" at bounding box center [61, 114] width 50 height 11
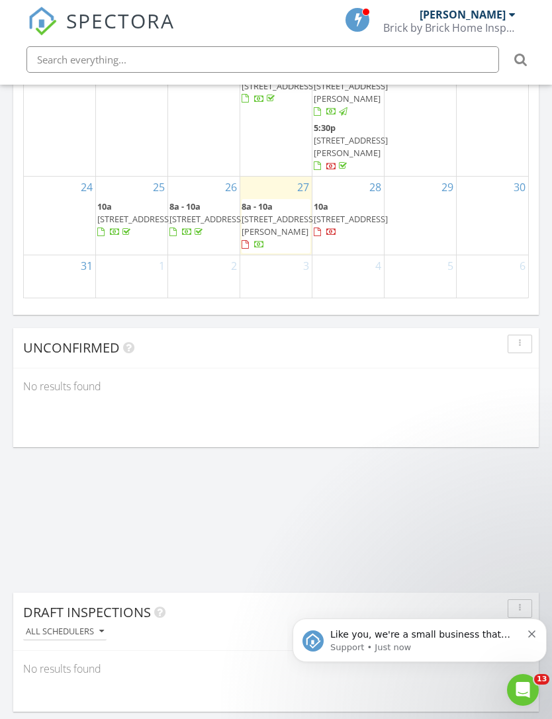
scroll to position [146, 0]
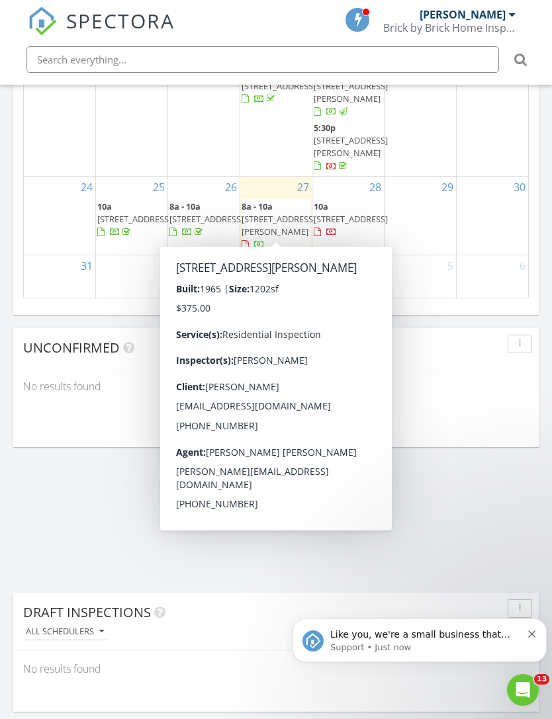
click at [290, 224] on span "[STREET_ADDRESS][PERSON_NAME]" at bounding box center [278, 225] width 74 height 24
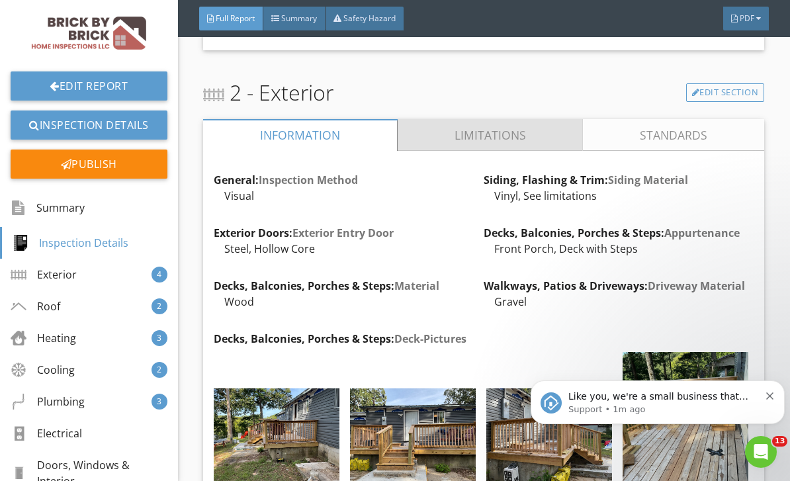
click at [530, 136] on link "Limitations" at bounding box center [490, 135] width 186 height 32
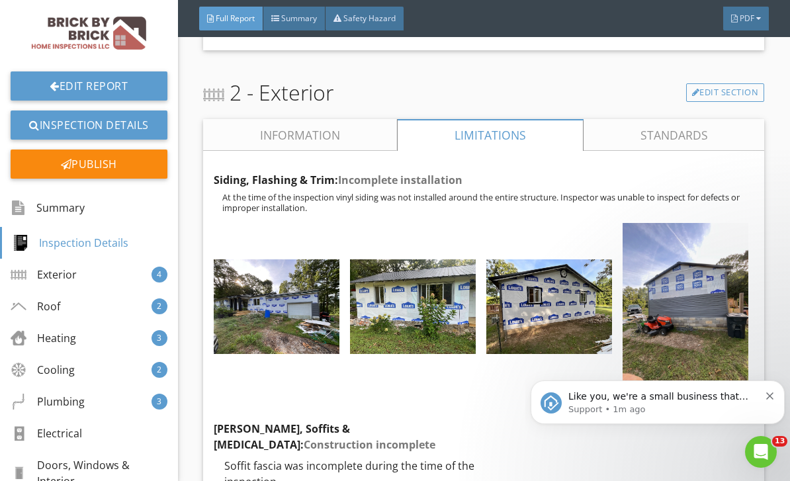
scroll to position [822, 0]
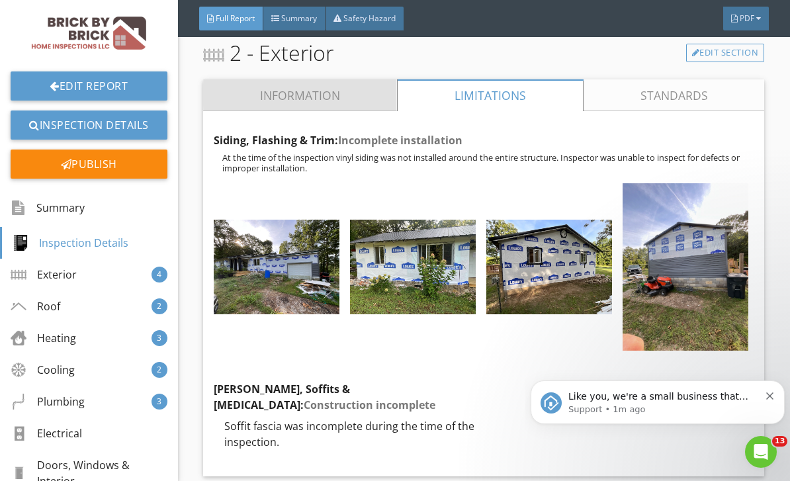
click at [357, 103] on link "Information" at bounding box center [300, 95] width 194 height 32
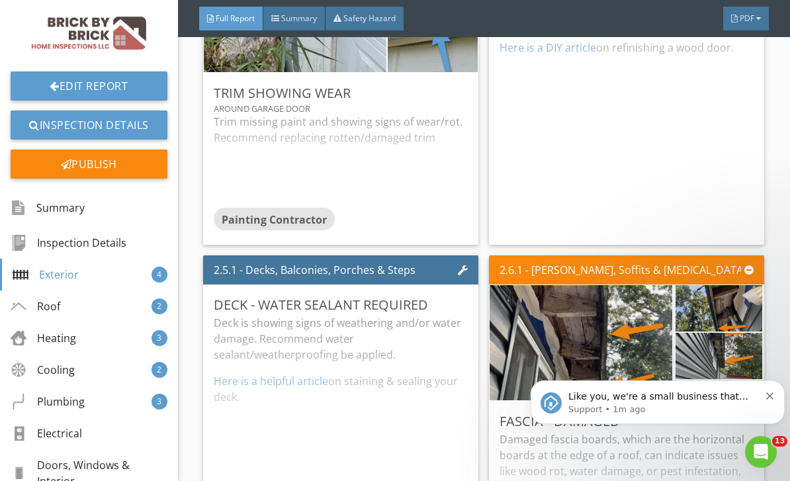
scroll to position [1410, 0]
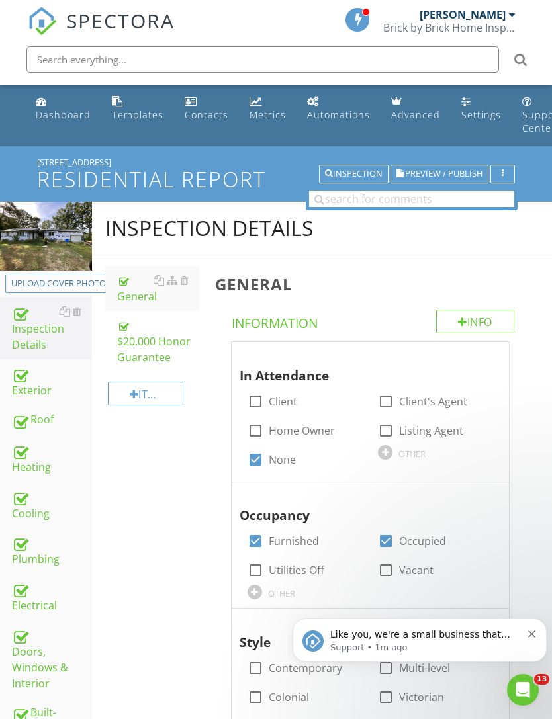
click at [22, 388] on div "Exterior" at bounding box center [52, 382] width 80 height 33
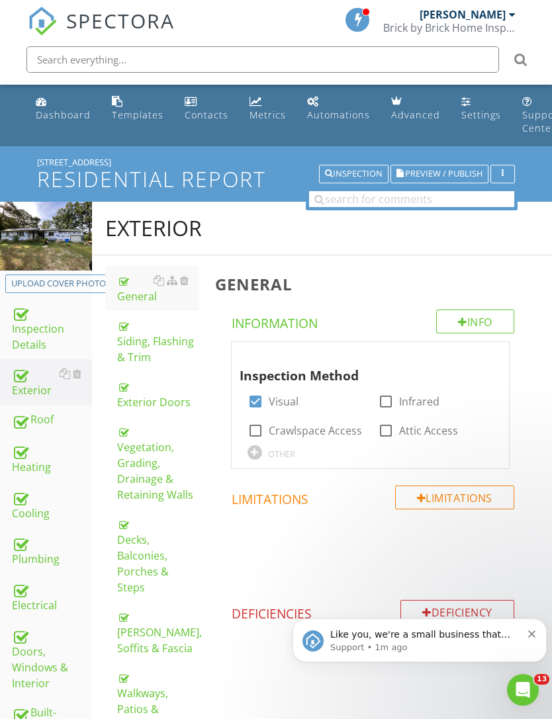
click at [164, 626] on div "[PERSON_NAME], Soffits & [MEDICAL_DATA]" at bounding box center [158, 632] width 82 height 48
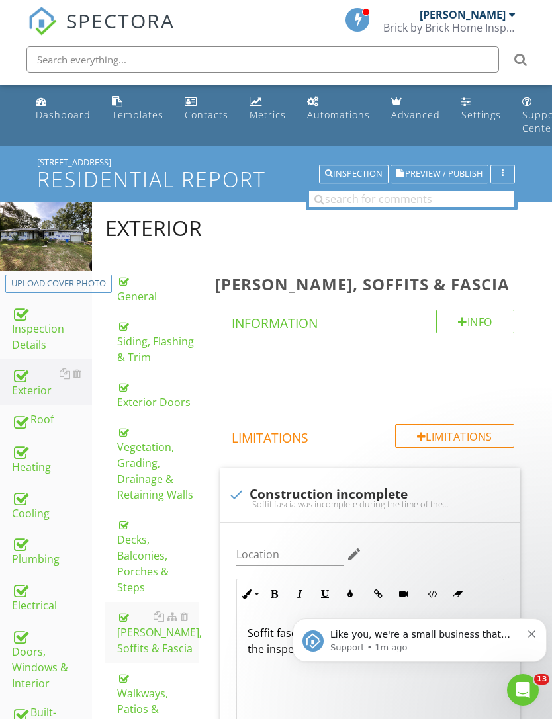
click at [456, 174] on span "Preview / Publish" at bounding box center [443, 174] width 77 height 9
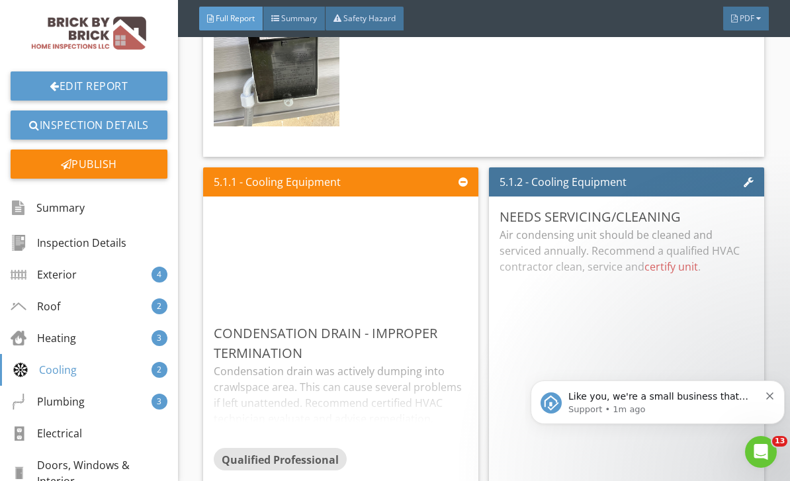
scroll to position [5726, 0]
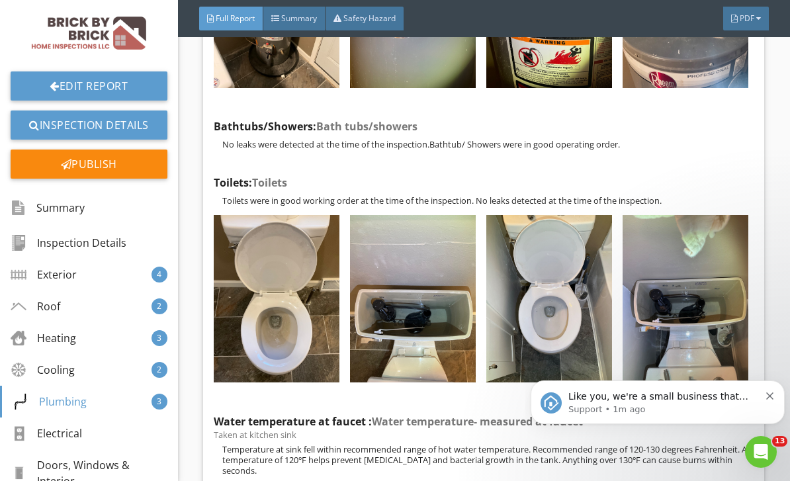
click at [770, 397] on icon "Dismiss notification" at bounding box center [769, 395] width 7 height 7
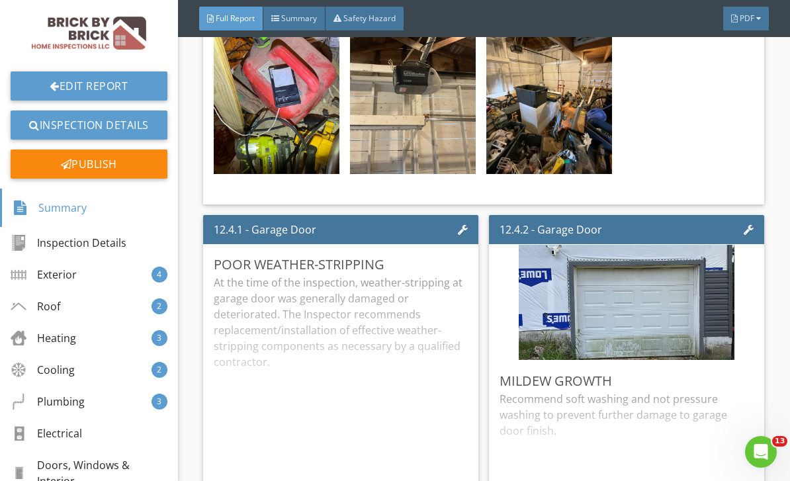
scroll to position [14667, 0]
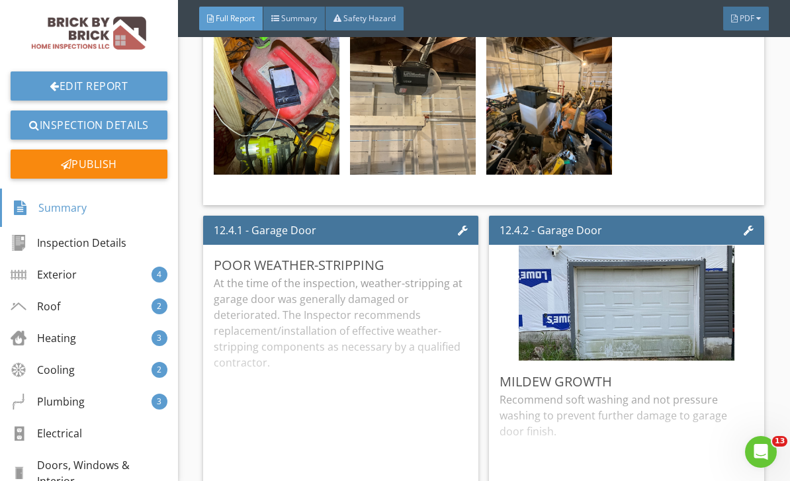
click at [140, 173] on div "Publish" at bounding box center [89, 163] width 157 height 29
click at [773, 211] on div at bounding box center [395, 240] width 790 height 481
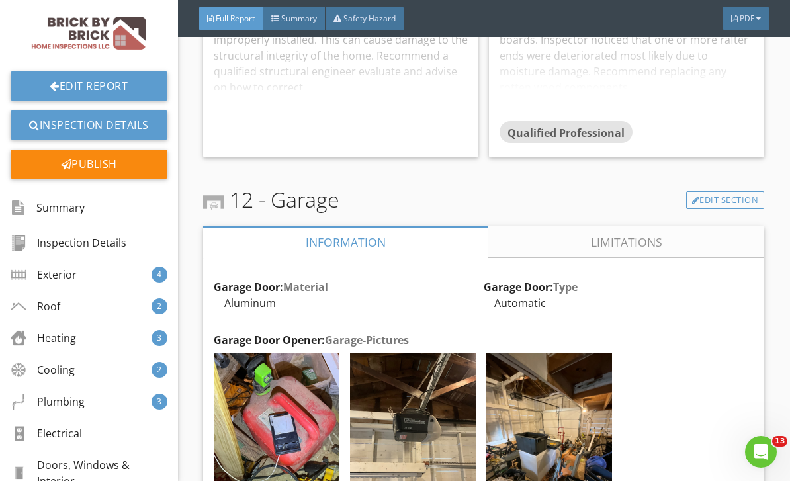
scroll to position [14319, 0]
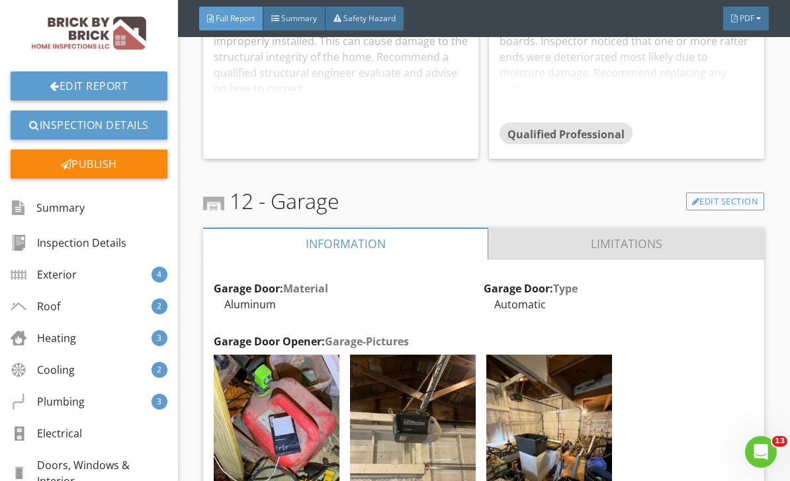
click at [624, 229] on link "Limitations" at bounding box center [626, 244] width 276 height 32
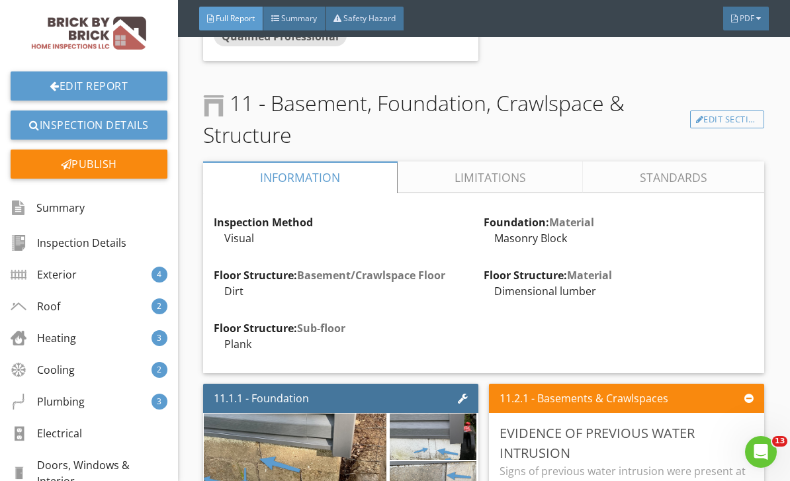
scroll to position [13445, 0]
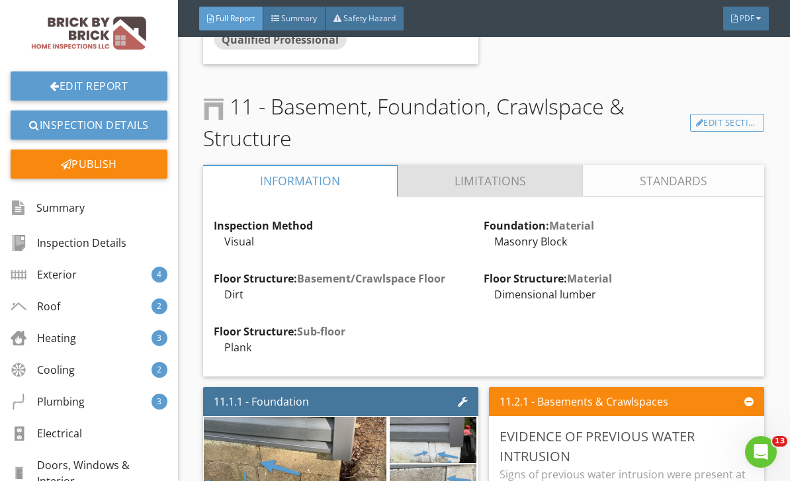
click at [517, 169] on link "Limitations" at bounding box center [490, 181] width 186 height 32
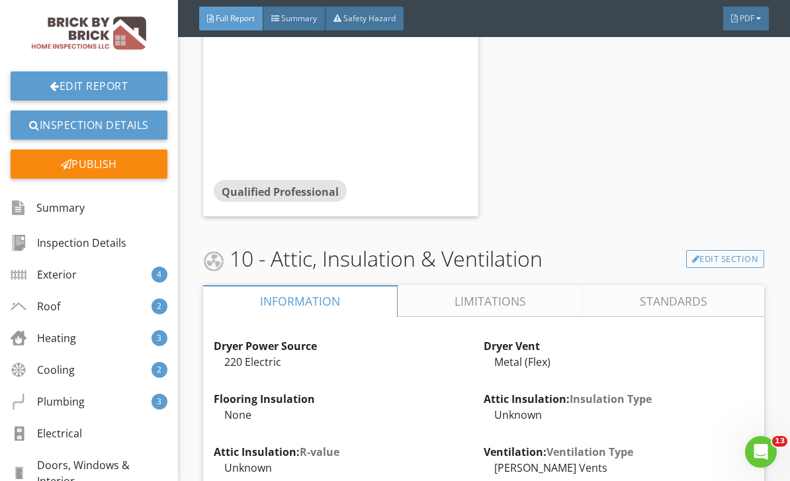
scroll to position [12605, 0]
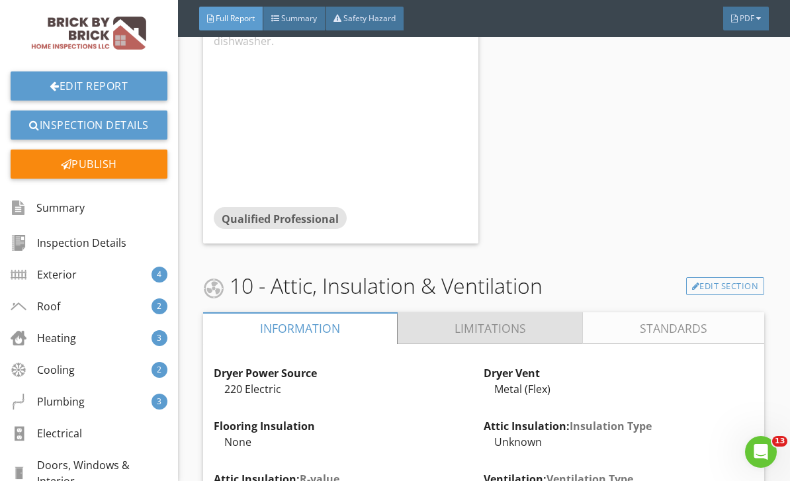
click at [526, 313] on link "Limitations" at bounding box center [490, 328] width 186 height 32
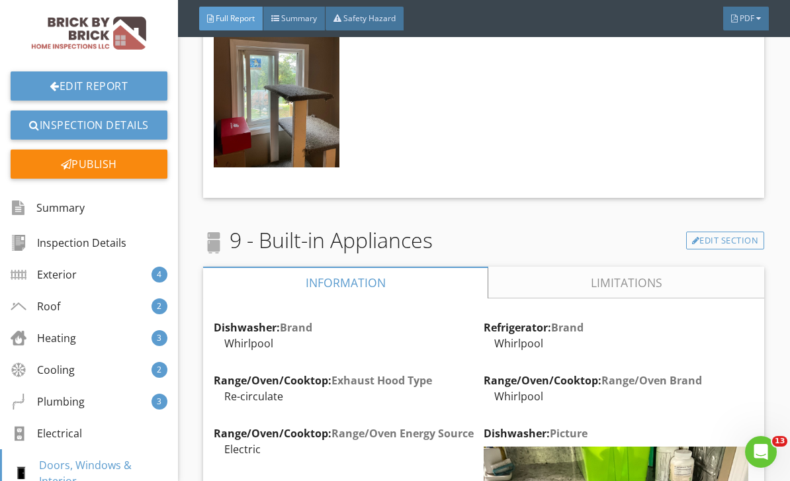
scroll to position [11218, 0]
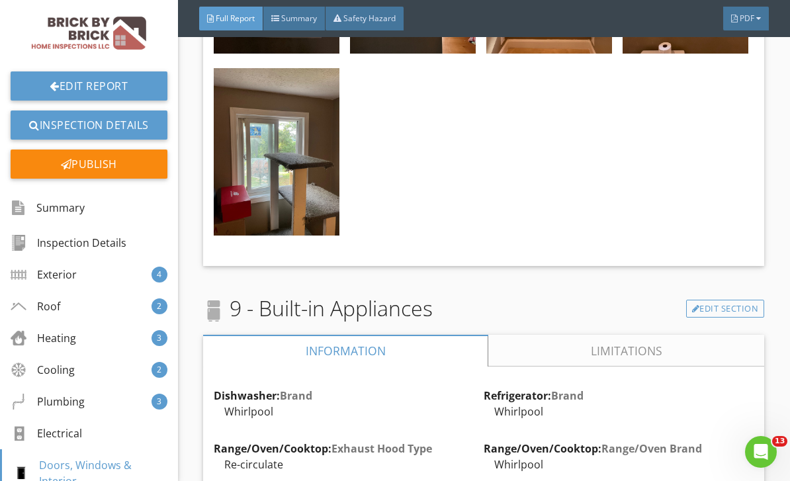
click at [601, 335] on link "Limitations" at bounding box center [626, 351] width 276 height 32
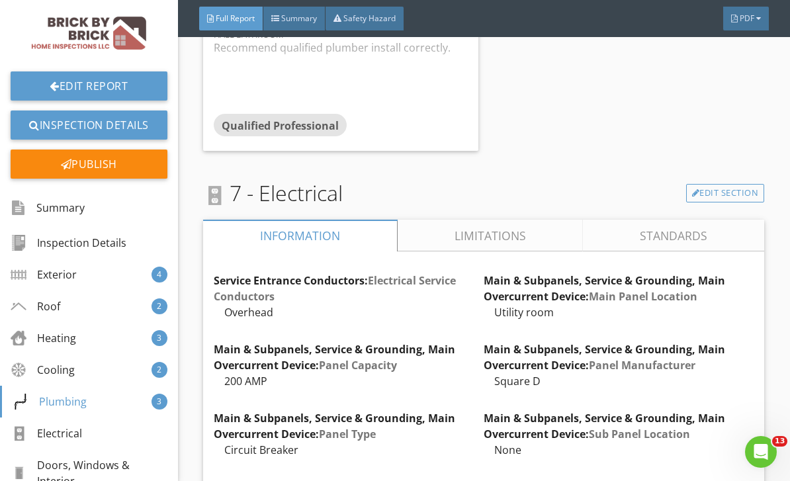
scroll to position [8625, 0]
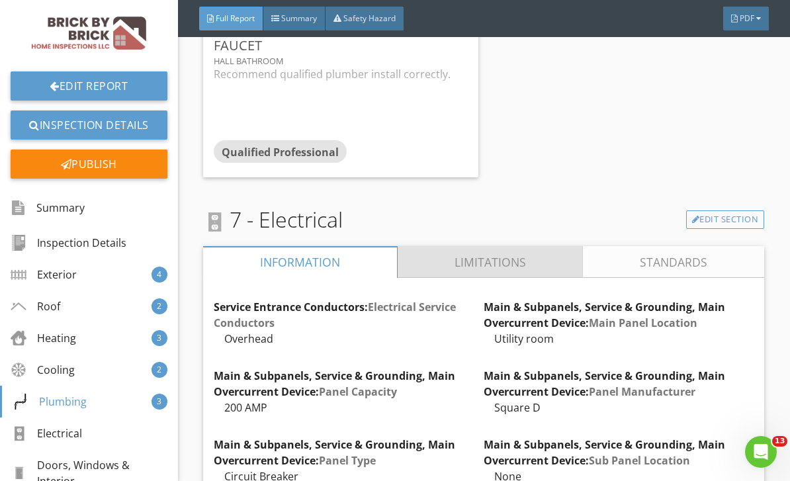
click at [550, 248] on link "Limitations" at bounding box center [490, 262] width 186 height 32
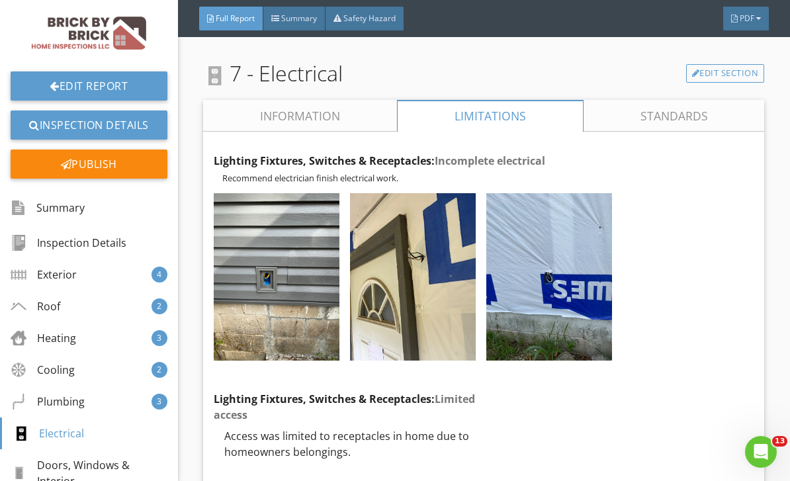
scroll to position [8771, 0]
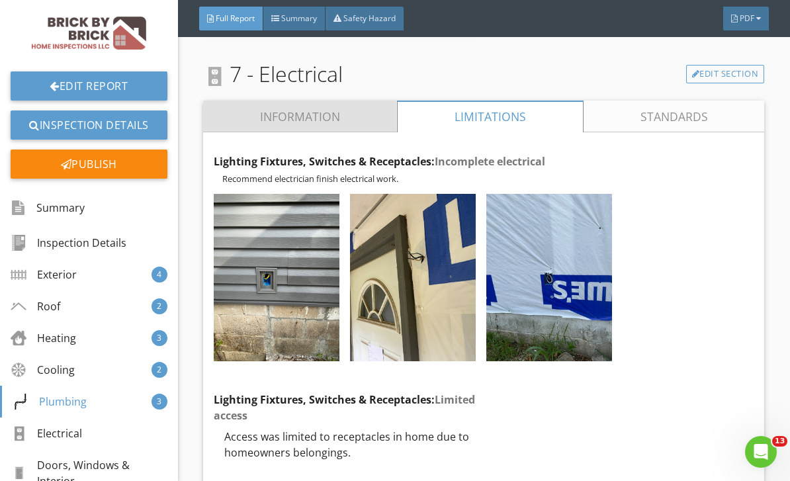
click at [360, 101] on link "Information" at bounding box center [300, 117] width 194 height 32
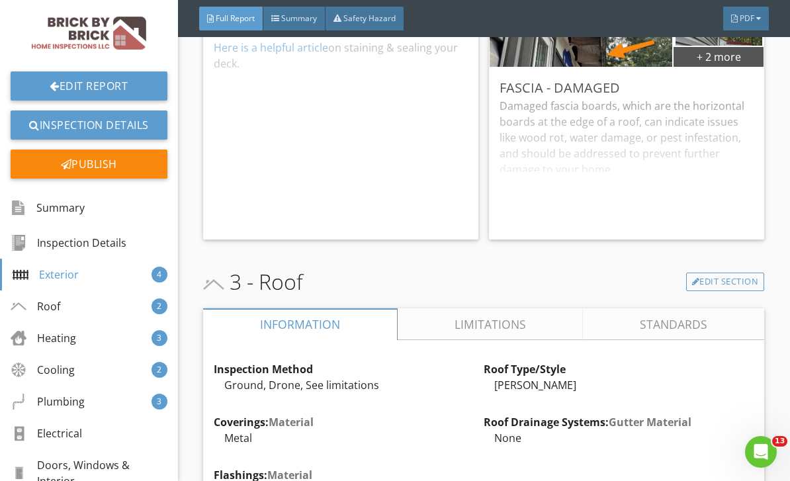
scroll to position [1747, 0]
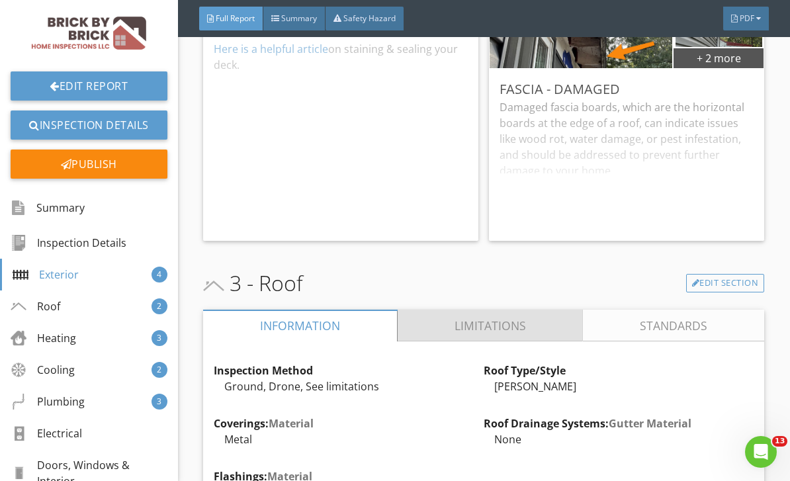
click at [550, 322] on link "Limitations" at bounding box center [490, 326] width 186 height 32
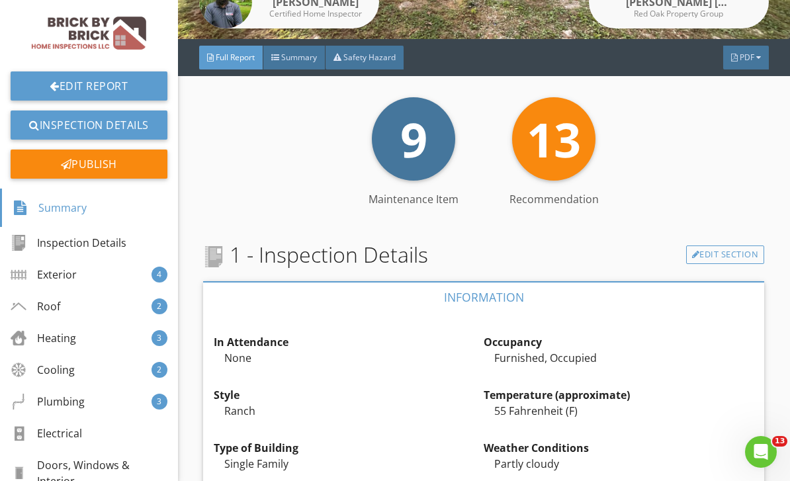
click at [134, 173] on div "Publish" at bounding box center [89, 163] width 157 height 29
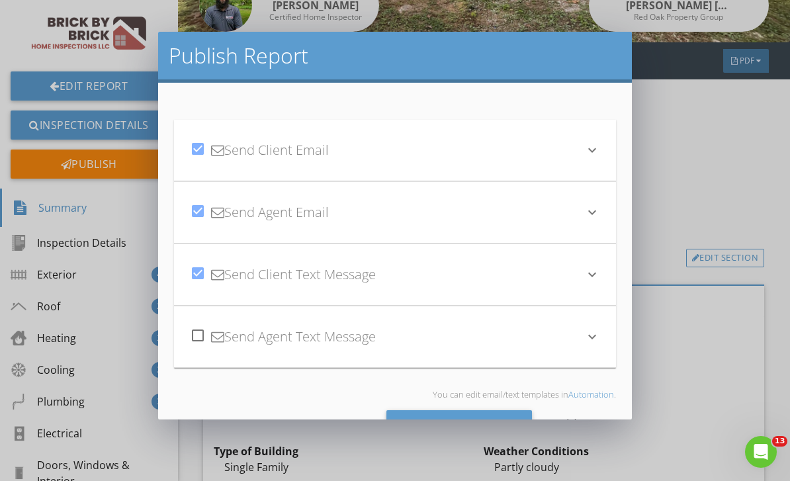
click at [502, 424] on div "Send All" at bounding box center [459, 428] width 146 height 36
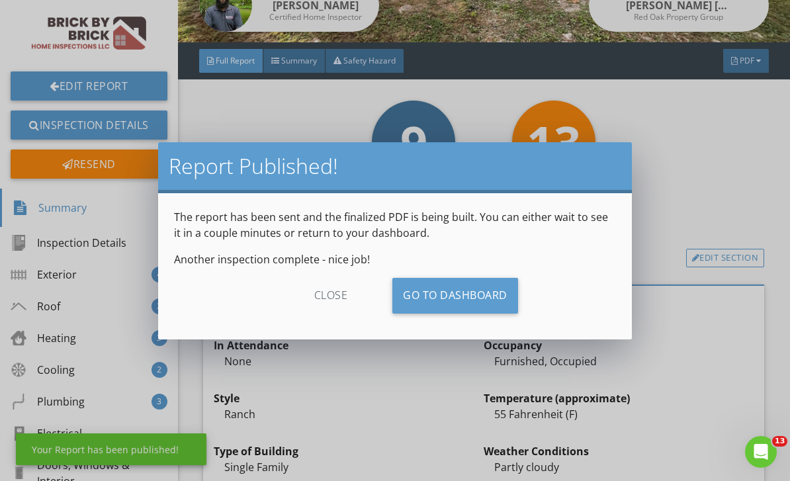
click at [495, 301] on link "Go To Dashboard" at bounding box center [455, 296] width 126 height 36
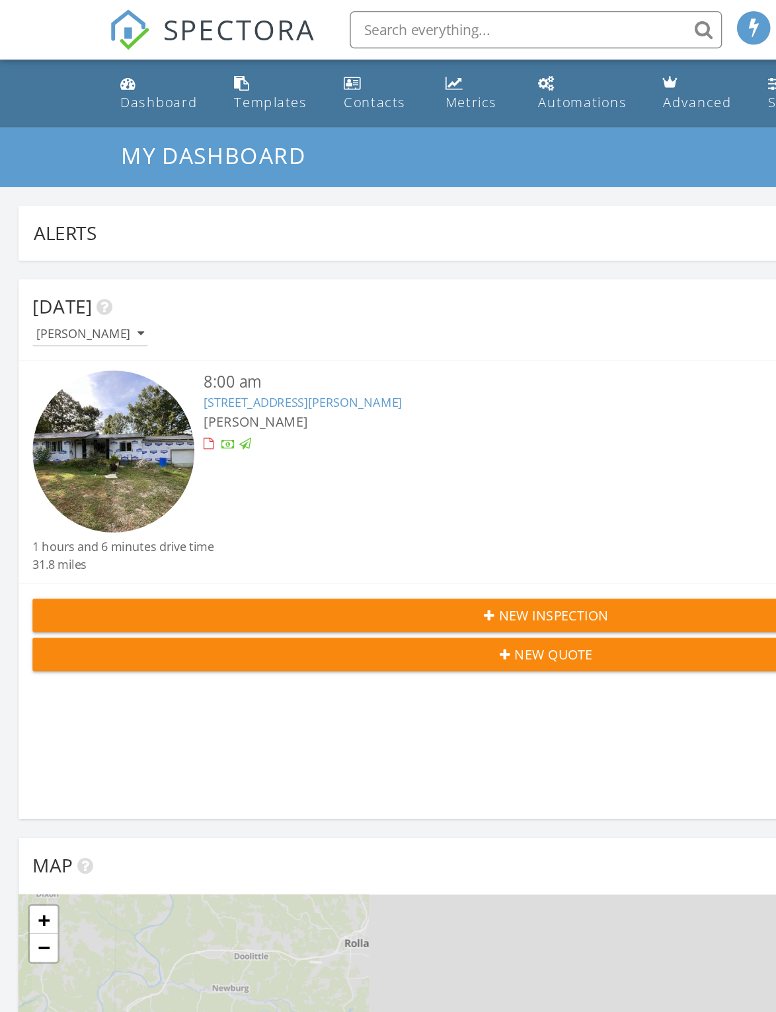
scroll to position [7, 7]
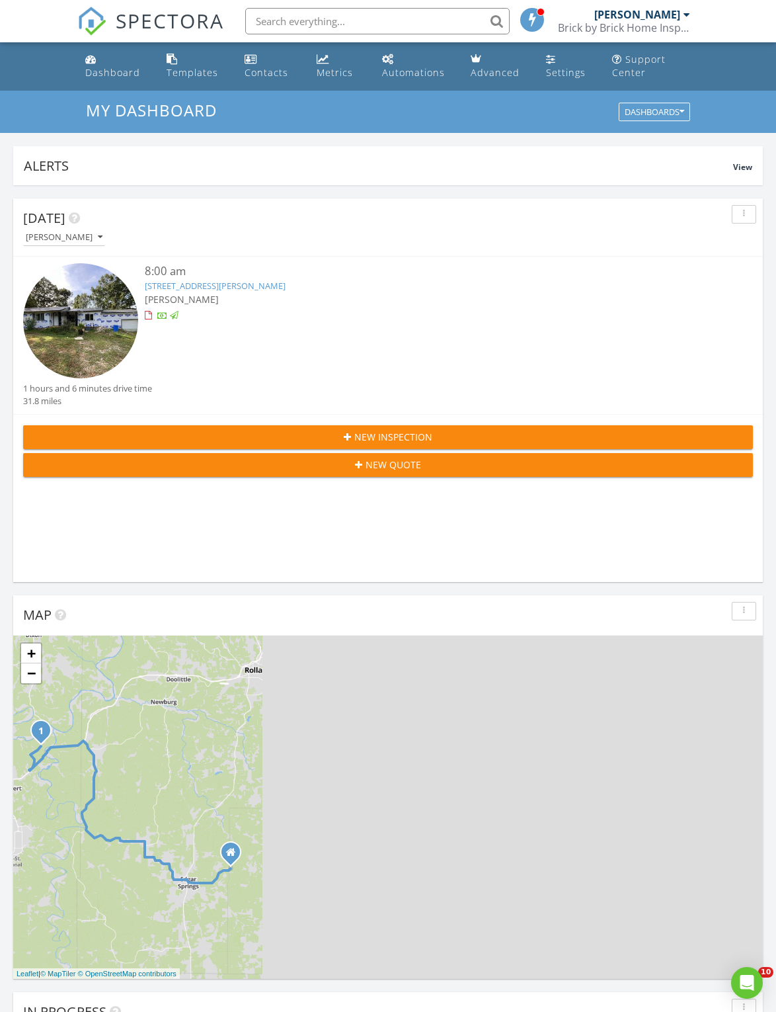
click at [350, 60] on link "Metrics" at bounding box center [340, 67] width 56 height 38
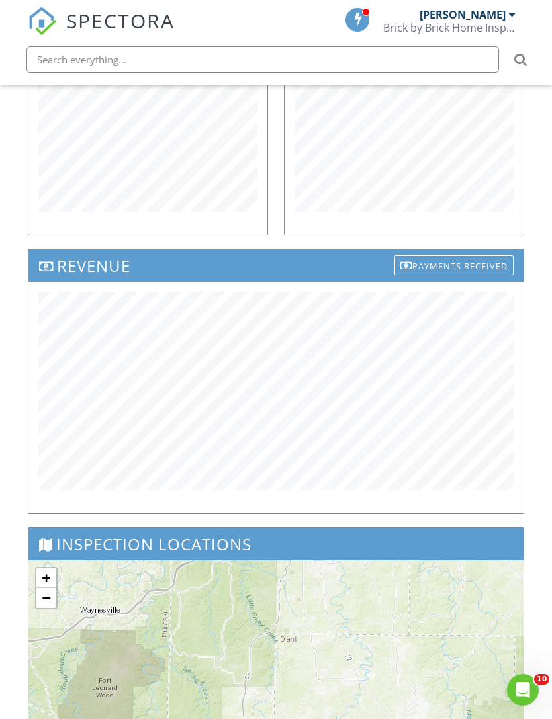
scroll to position [717, 0]
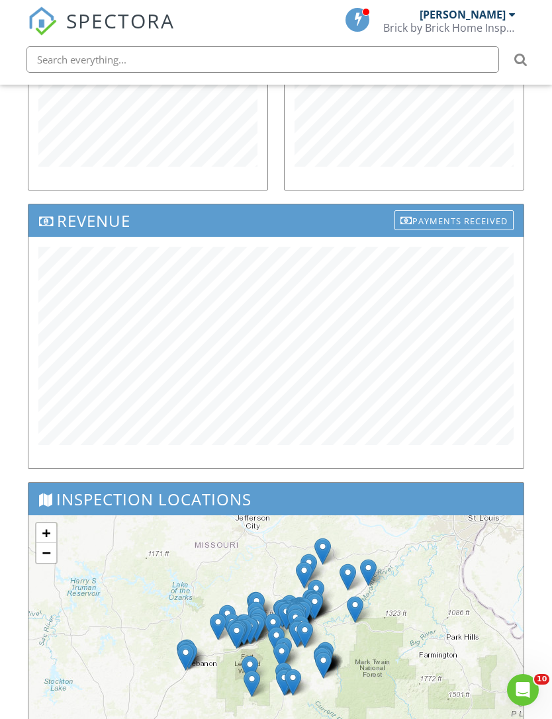
click at [534, 440] on div "Dashboard Templates Contacts Metrics Automations Advanced Settings Support Cent…" at bounding box center [276, 186] width 552 height 1637
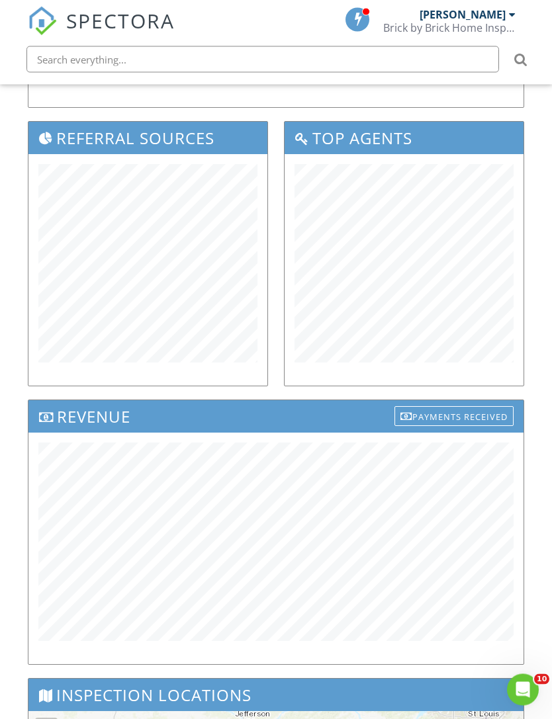
scroll to position [570, 0]
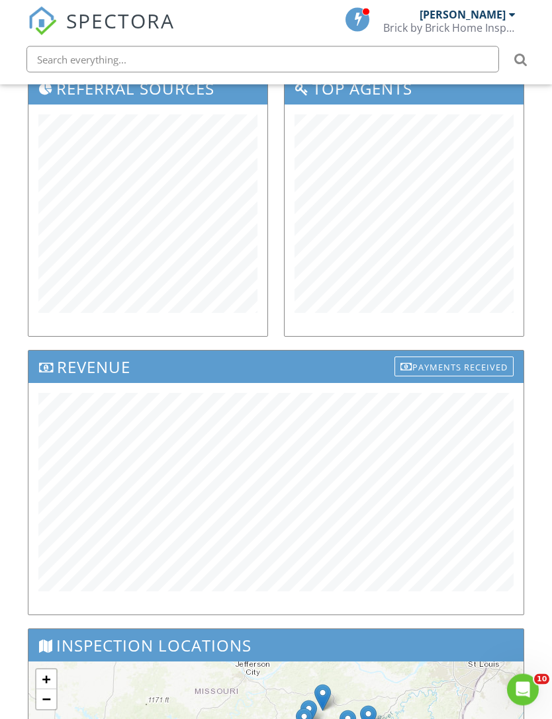
click at [327, 607] on div at bounding box center [275, 499] width 495 height 231
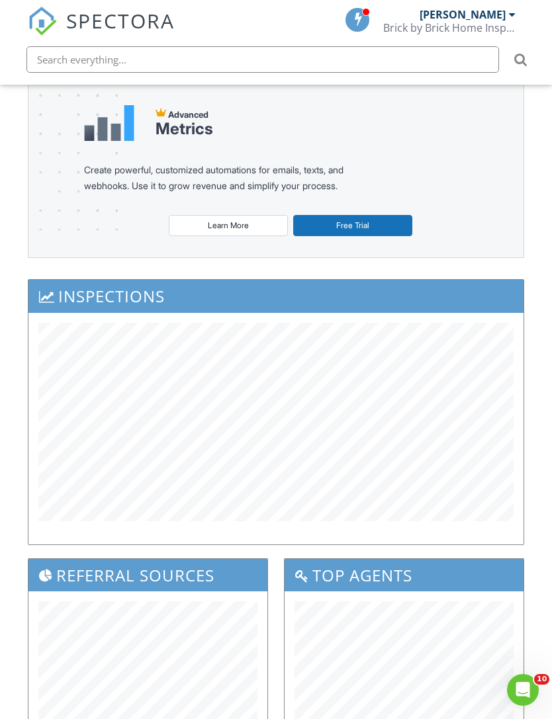
scroll to position [61, 0]
